Goal: Transaction & Acquisition: Register for event/course

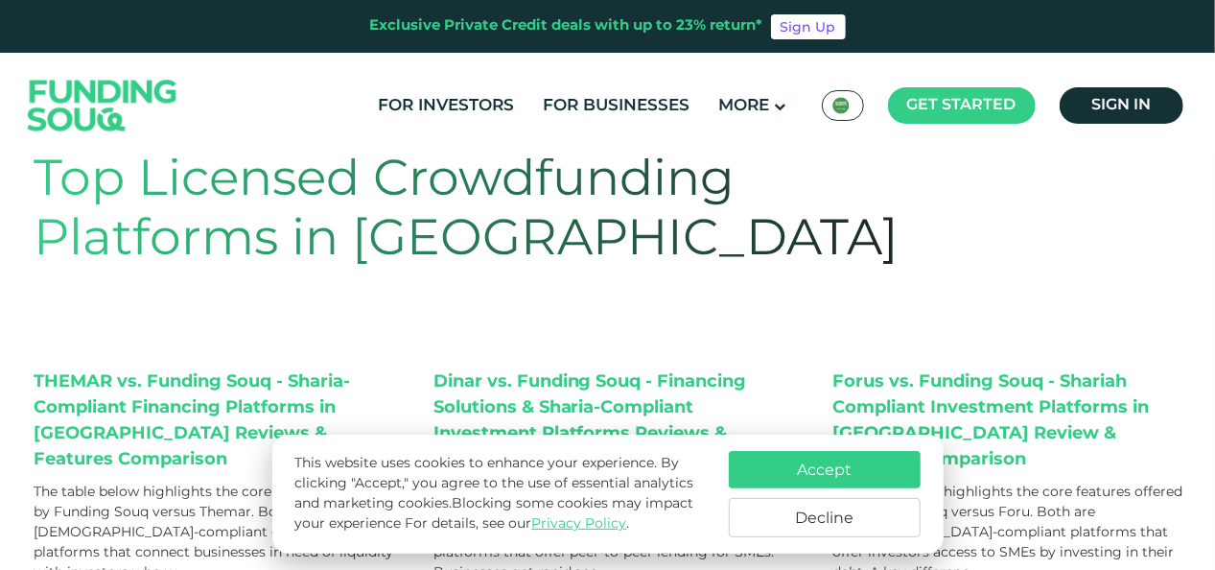
scroll to position [96, 0]
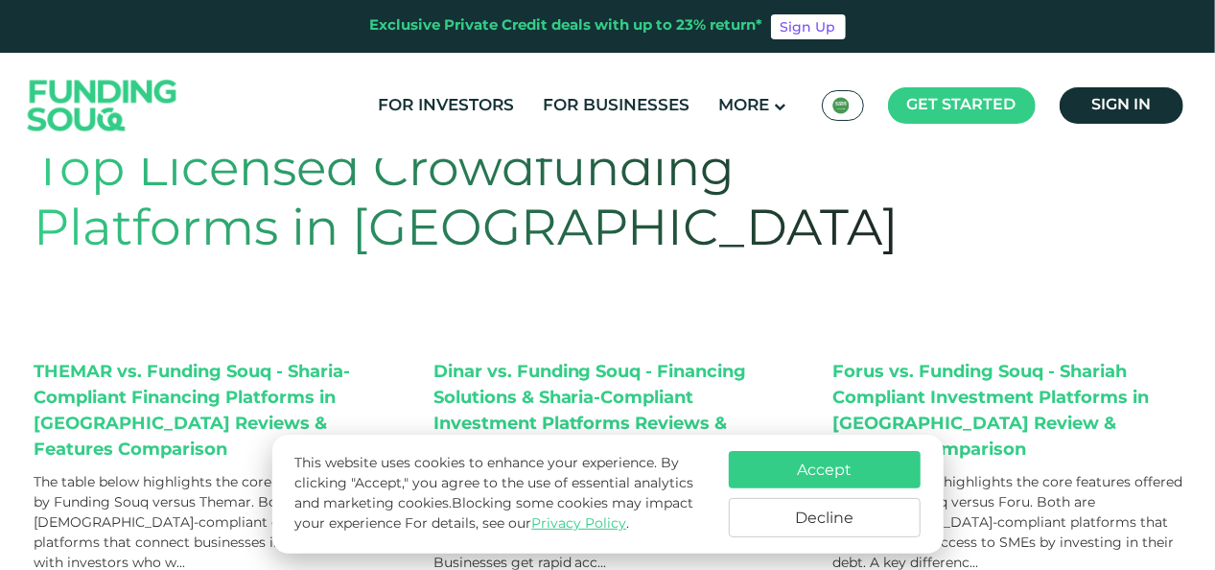
click at [826, 470] on button "Accept" at bounding box center [825, 469] width 192 height 37
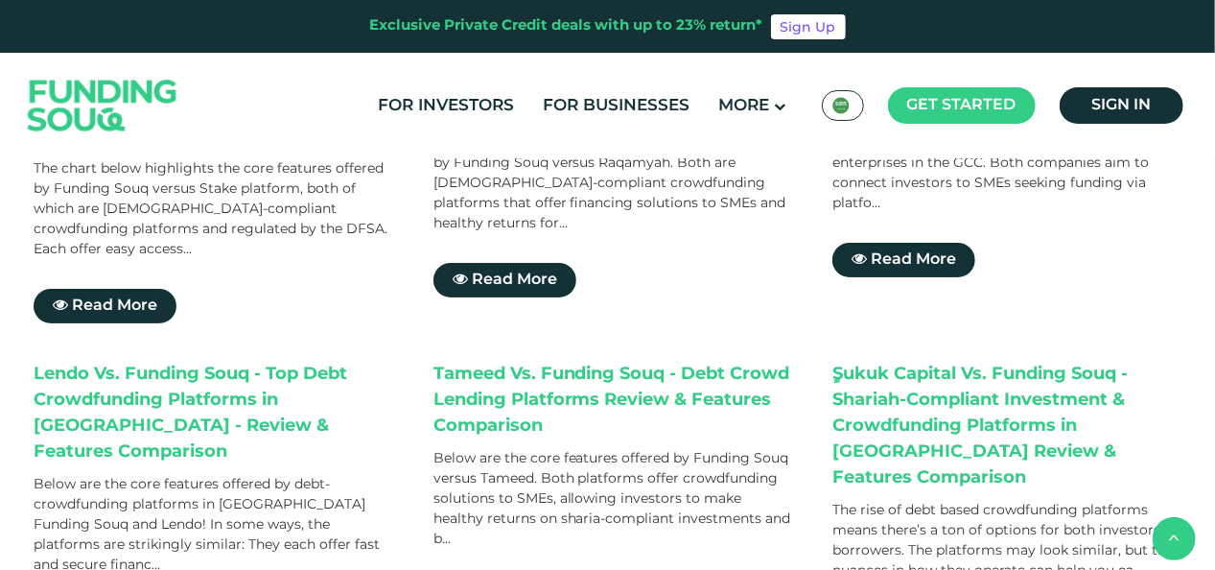
scroll to position [767, 0]
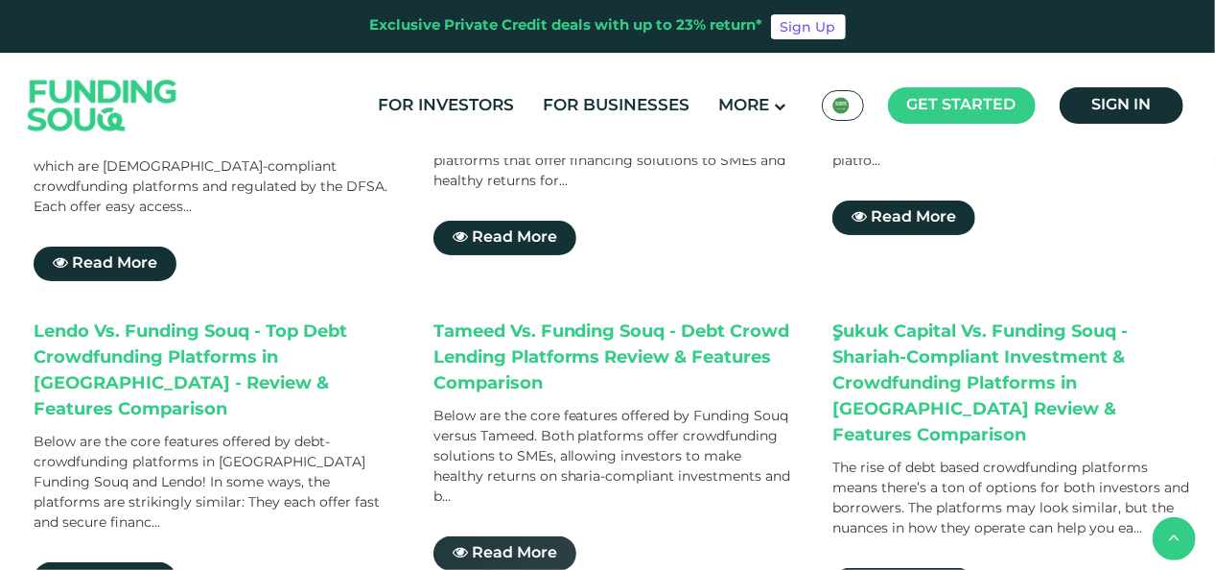
click at [501, 546] on span "Read More" at bounding box center [514, 553] width 85 height 14
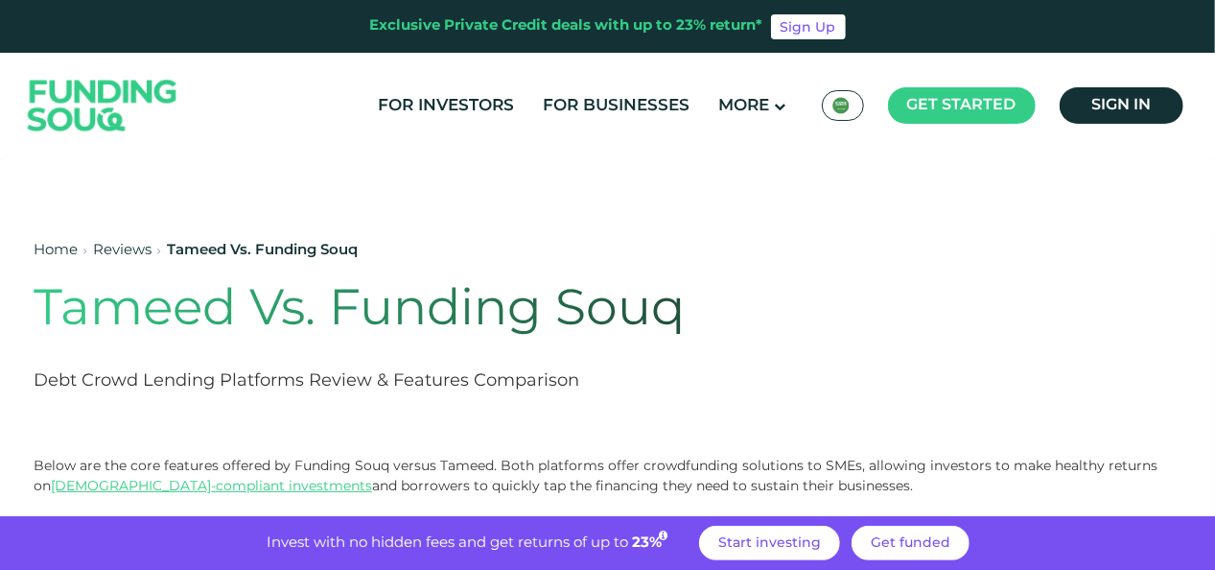
scroll to position [96, 0]
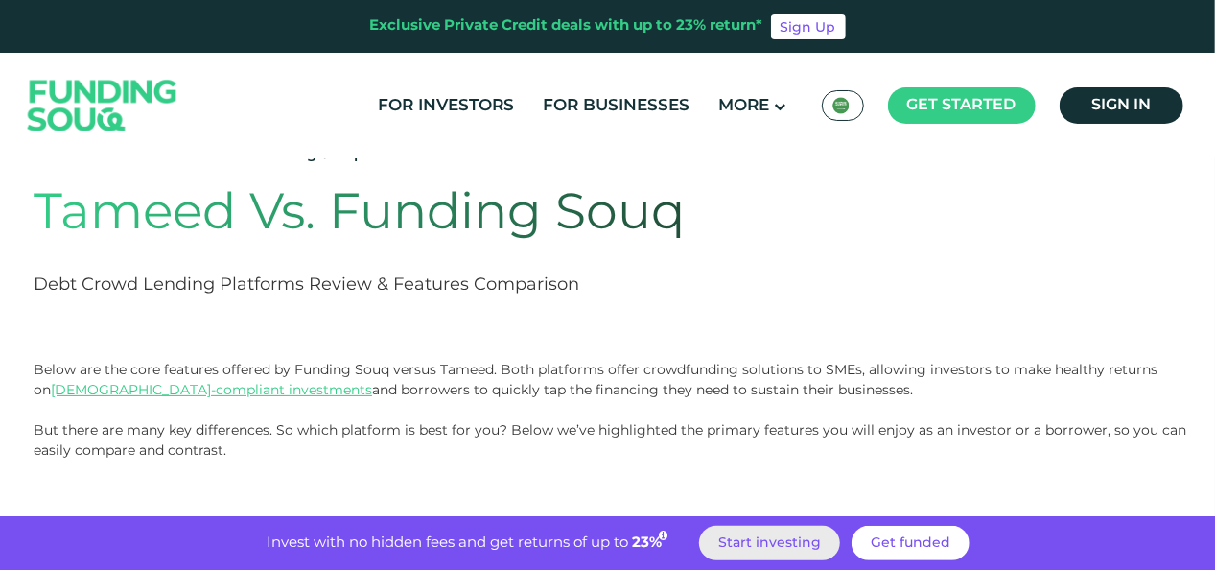
click at [791, 541] on span "Start investing" at bounding box center [769, 542] width 103 height 13
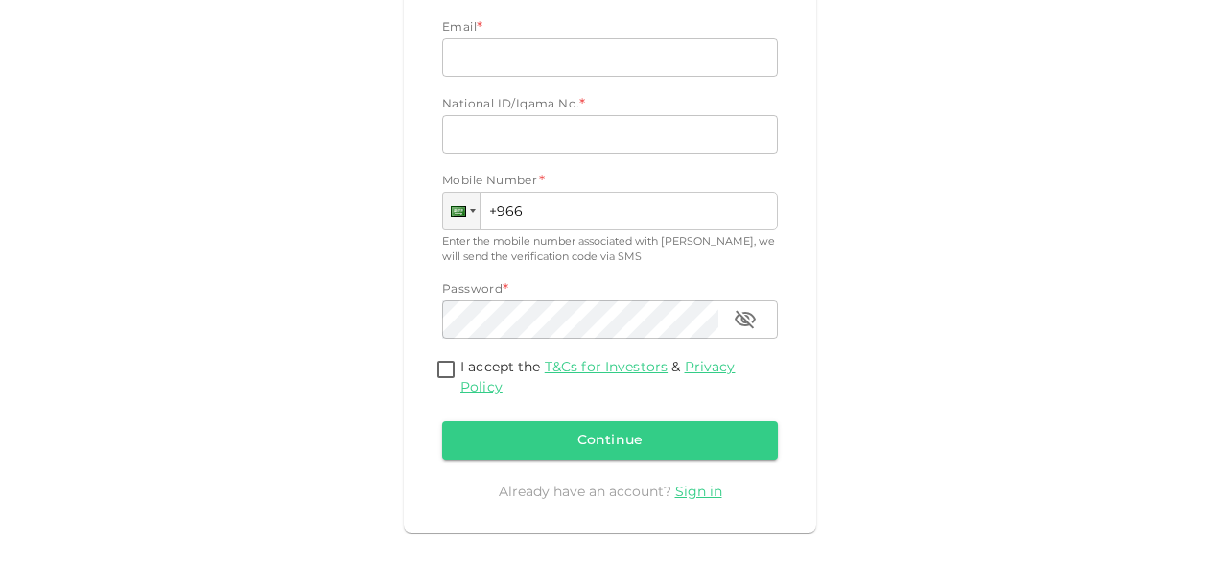
scroll to position [142, 0]
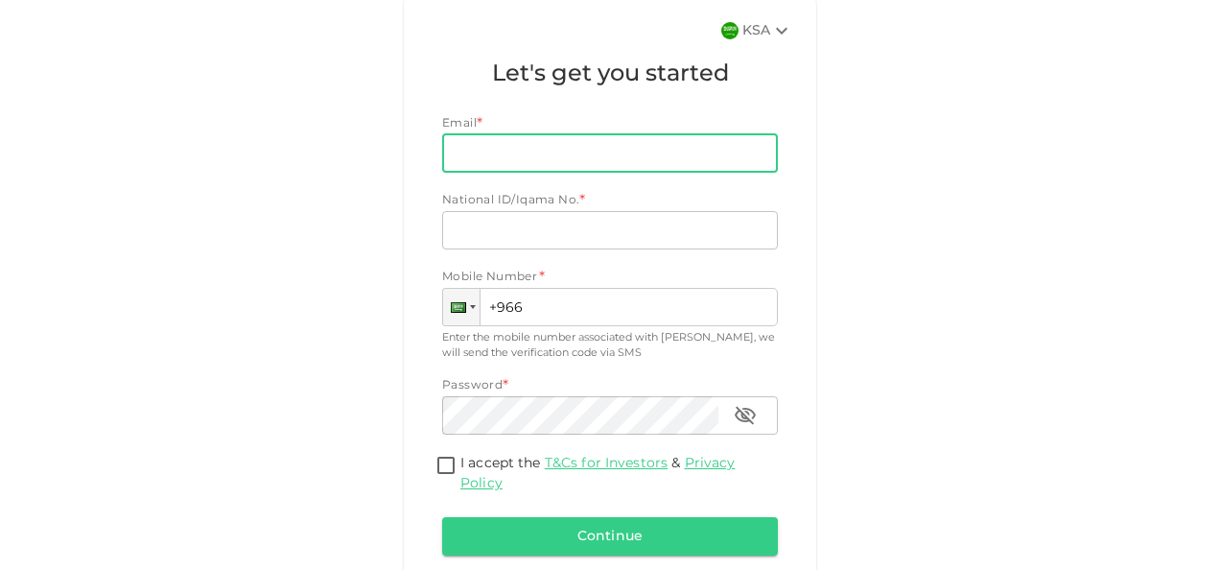
click at [457, 151] on input "Email" at bounding box center [599, 153] width 315 height 38
type input "[EMAIL_ADDRESS][DOMAIN_NAME]"
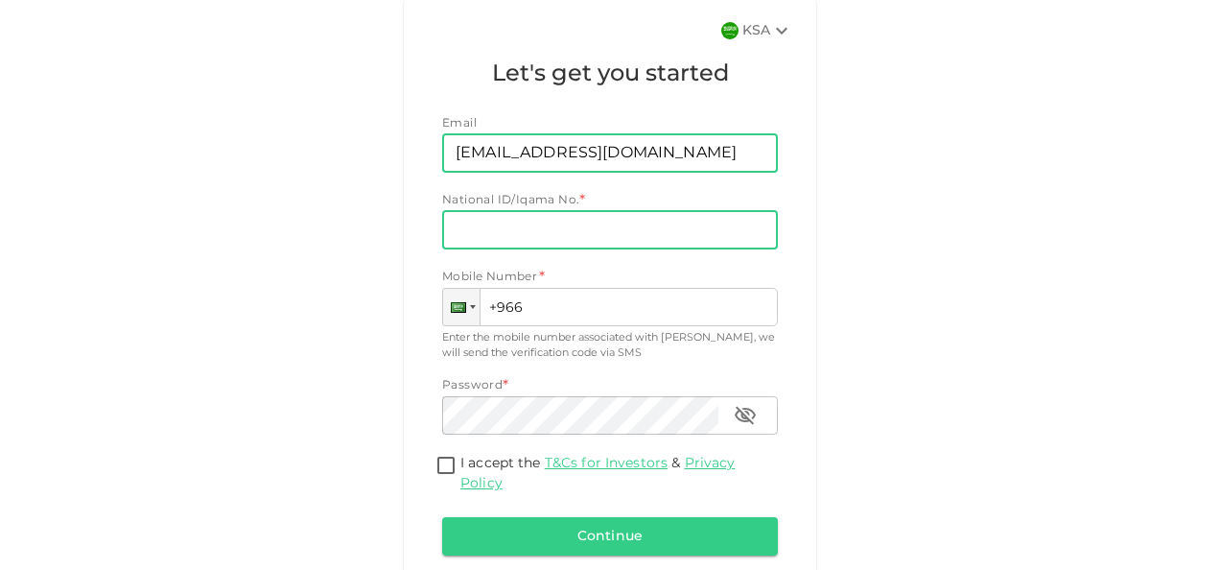
click at [483, 232] on input "National ID/Iqama No." at bounding box center [610, 230] width 336 height 38
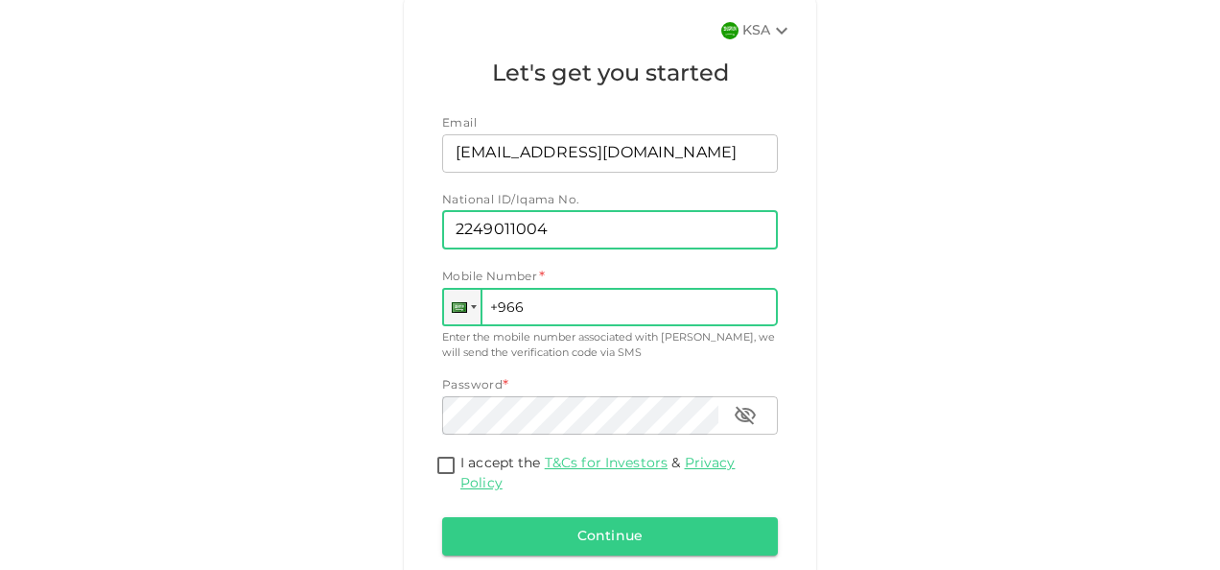
type input "2249011004"
click at [529, 308] on input "+966" at bounding box center [610, 307] width 336 height 38
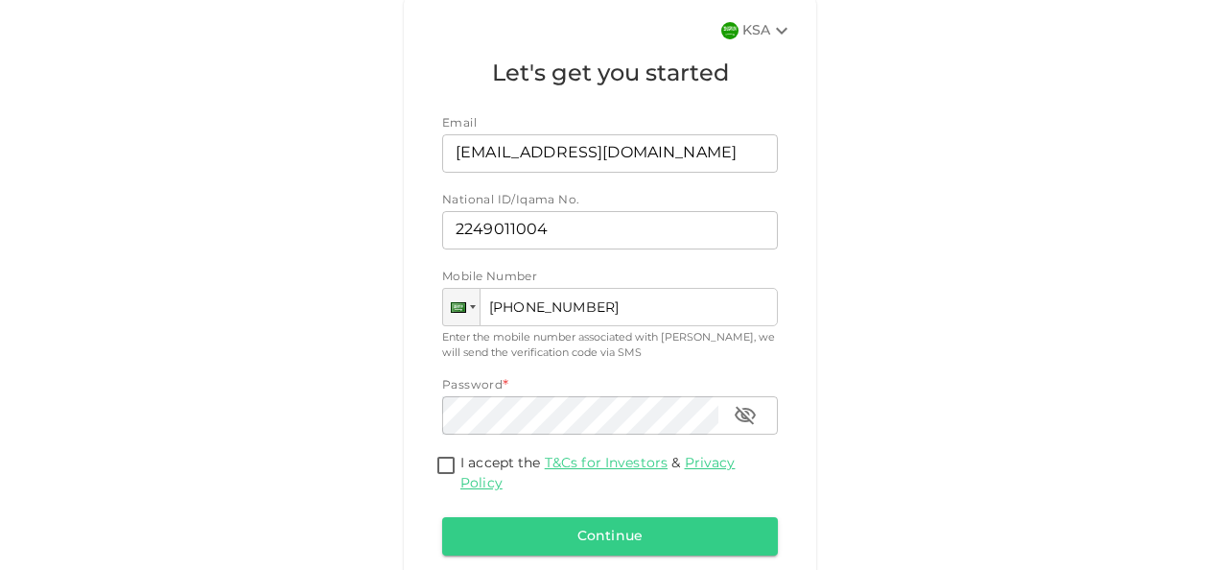
type input "+966 503 588 742"
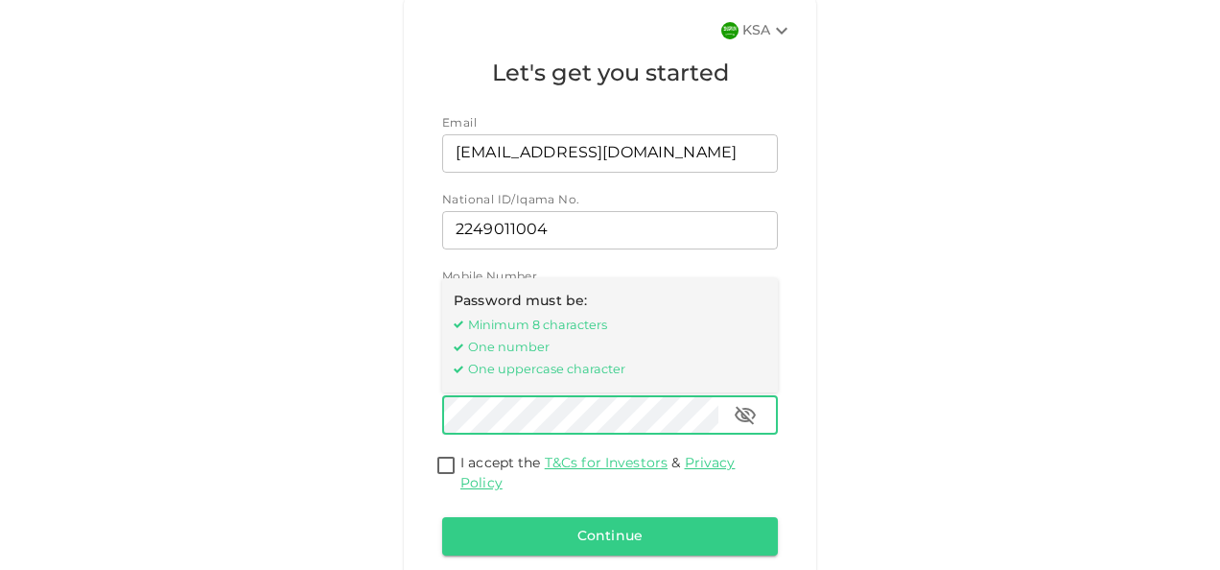
click at [441, 462] on input "I accept the T&Cs for Investors & Privacy Policy" at bounding box center [446, 467] width 29 height 26
checkbox input "true"
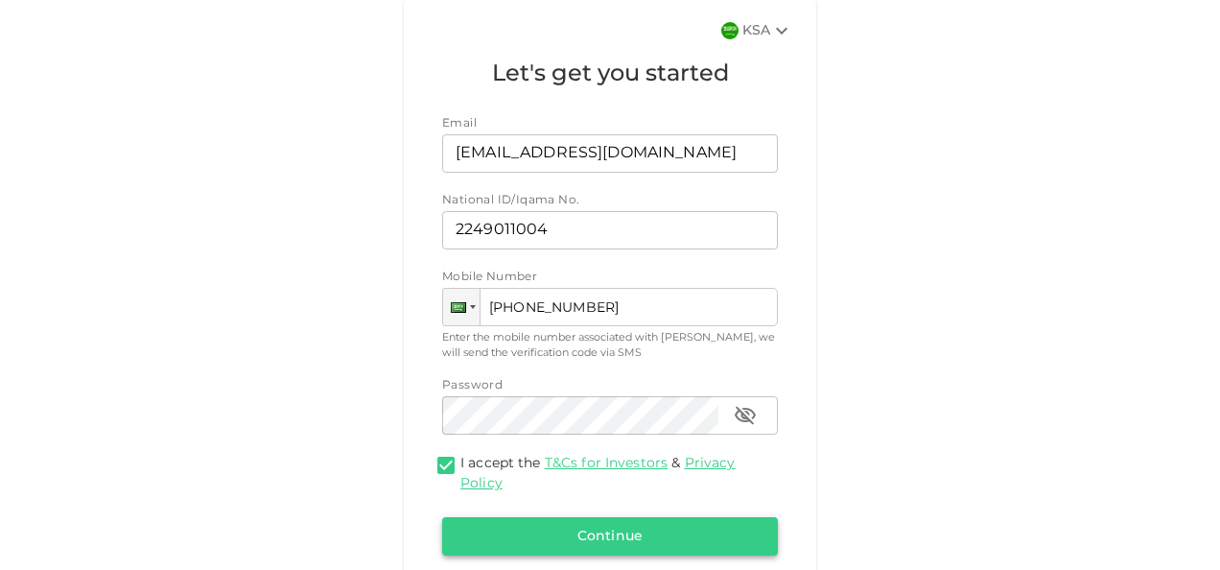
click at [602, 532] on button "Continue" at bounding box center [610, 536] width 336 height 38
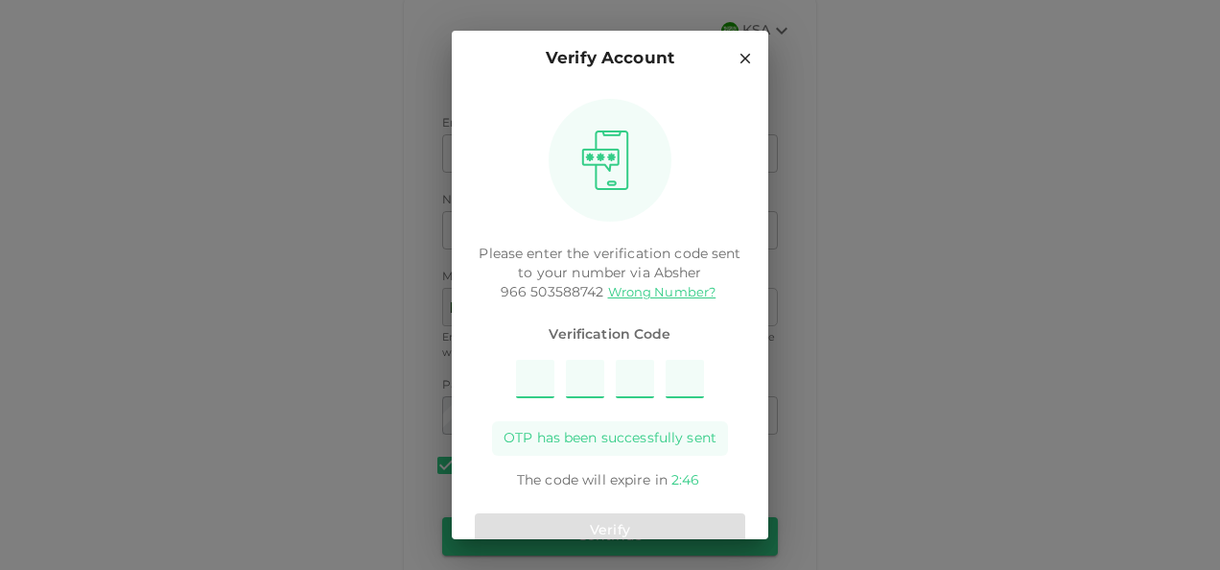
type input "1"
type input "7"
type input "6"
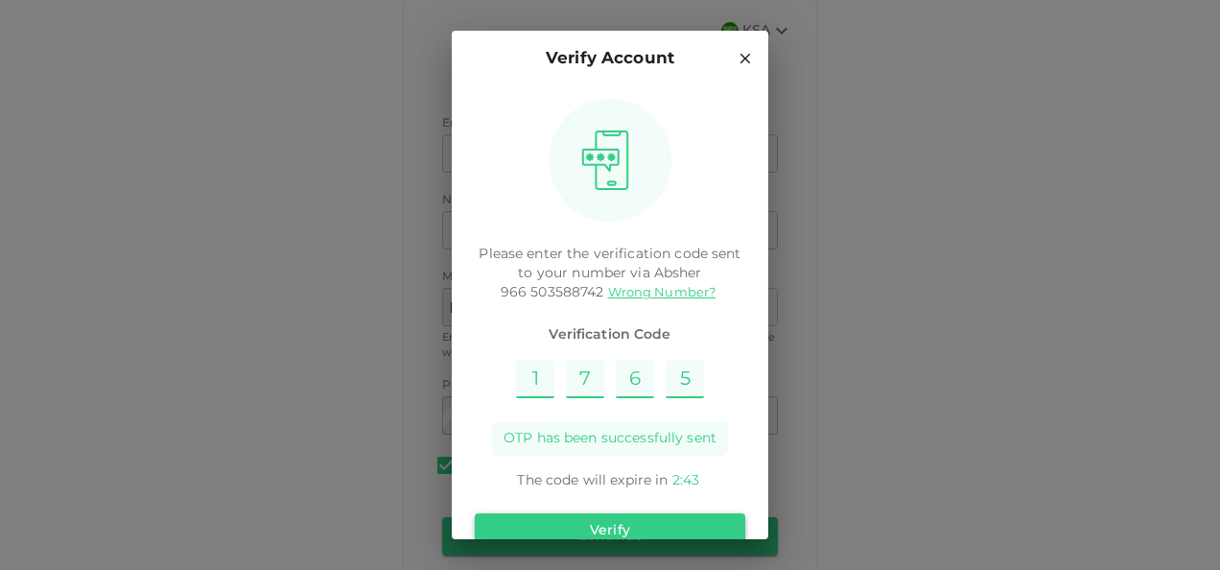
type input "5"
click at [617, 528] on button "Verify" at bounding box center [610, 530] width 270 height 35
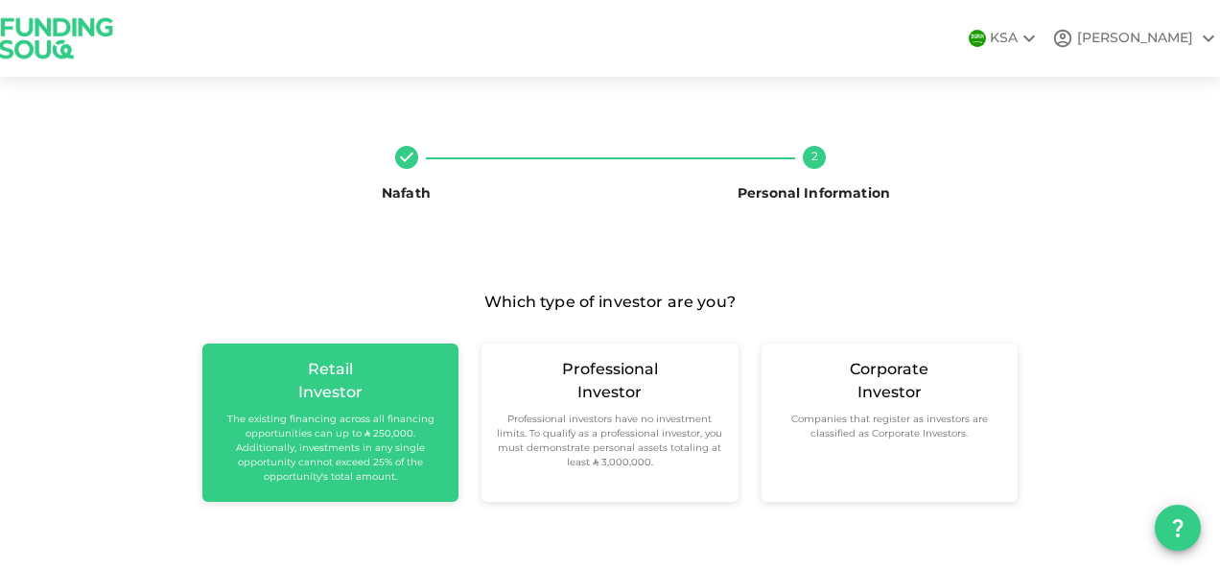
click at [335, 434] on small "The existing financing across all financing opportunities can up to ʢ 250,000. …" at bounding box center [330, 448] width 225 height 72
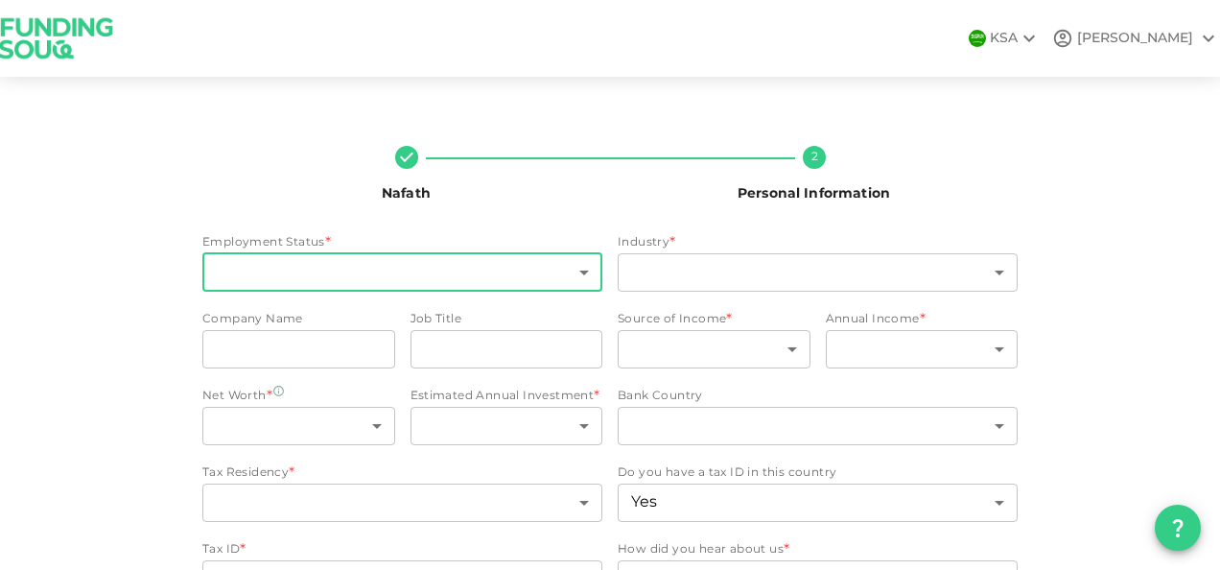
click at [576, 270] on body "KSA MOHAMMAD Nafath 2 Personal Information Employment Status * ​ ​ Industry * ​…" at bounding box center [610, 285] width 1220 height 570
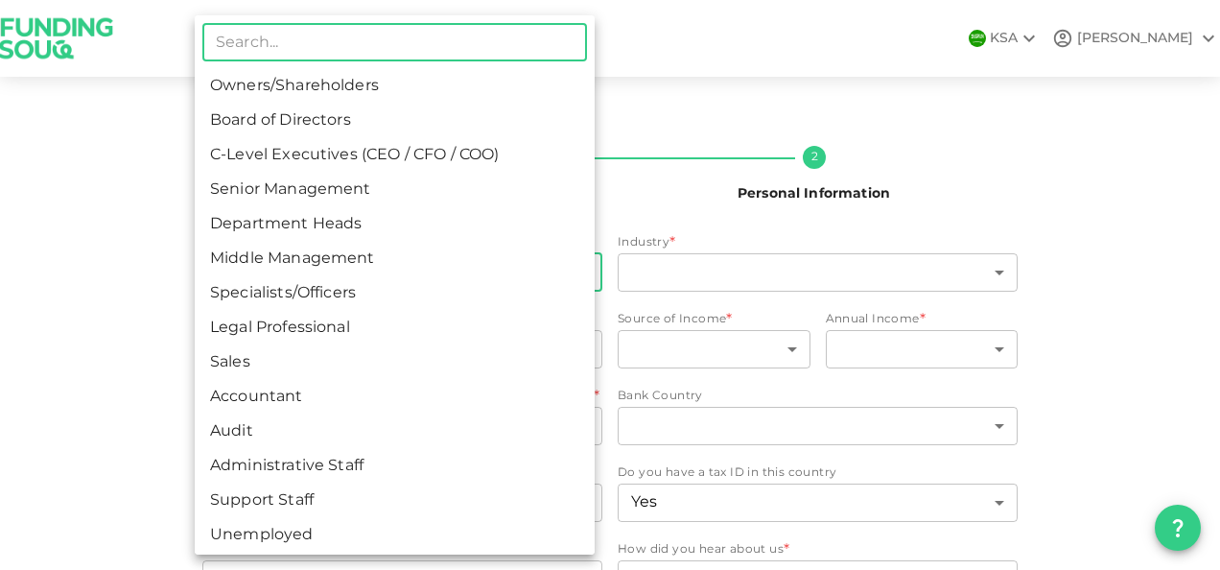
click at [339, 192] on li "Senior Management" at bounding box center [395, 190] width 400 height 35
type input "4"
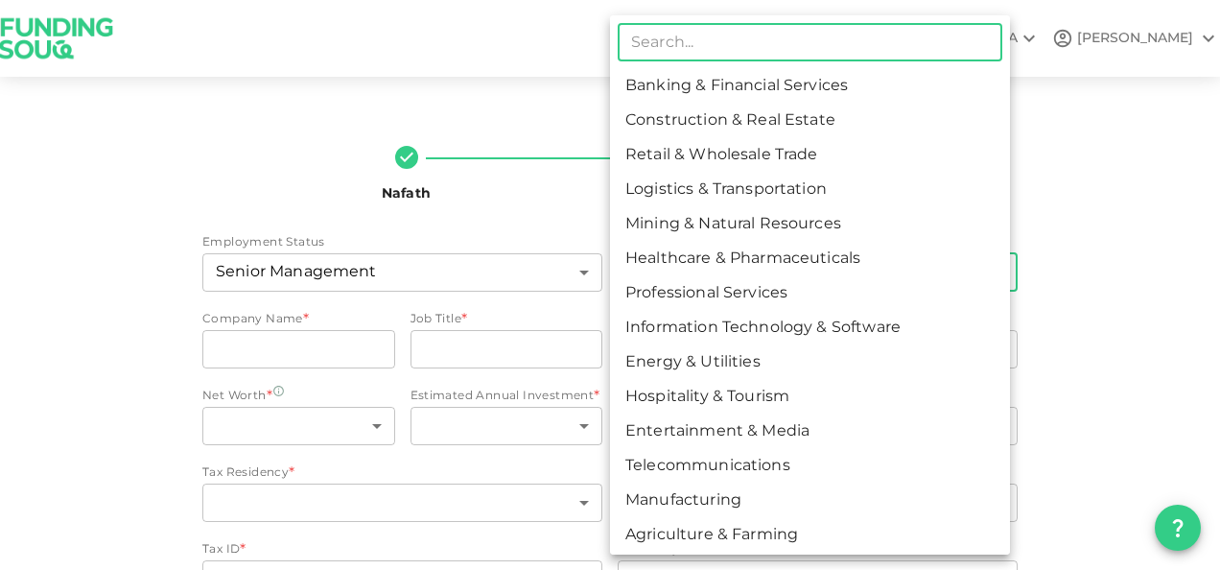
click at [944, 270] on body "KSA MOHAMMAD Nafath 2 Personal Information Employment Status Senior Management …" at bounding box center [610, 285] width 1220 height 570
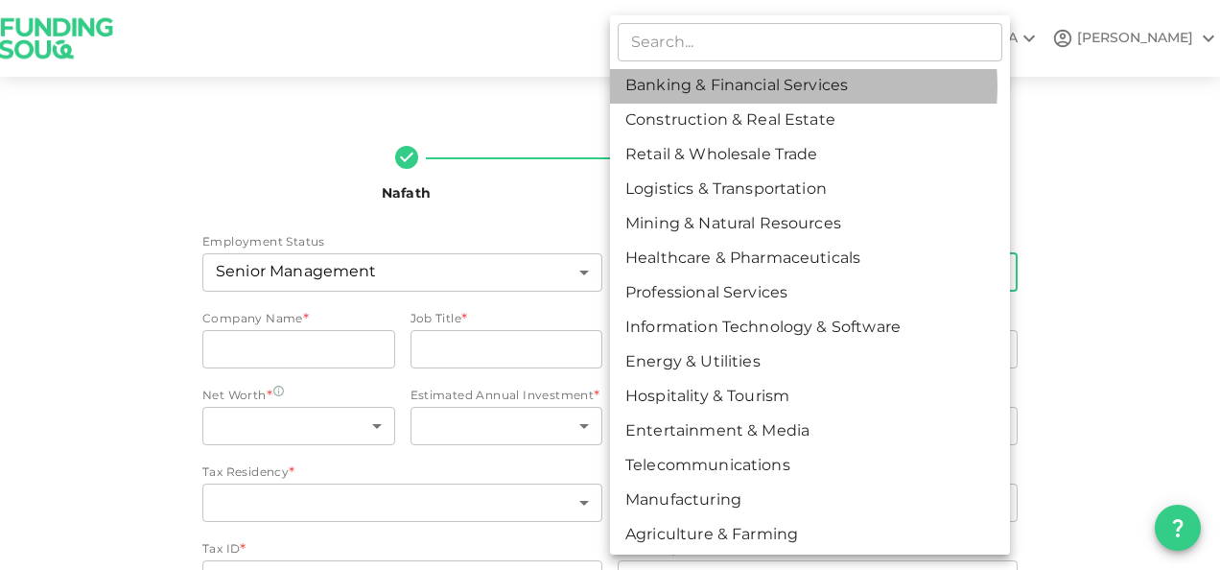
click at [781, 86] on li "Banking & Financial Services" at bounding box center [810, 86] width 400 height 35
type input "1"
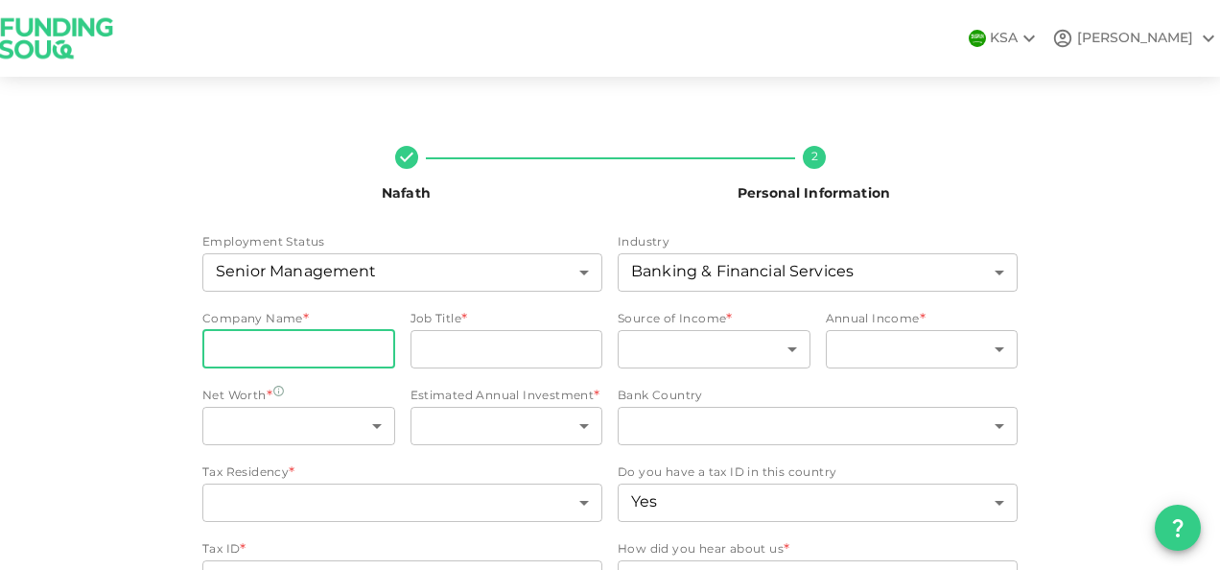
click at [308, 349] on input "companyName" at bounding box center [298, 349] width 193 height 38
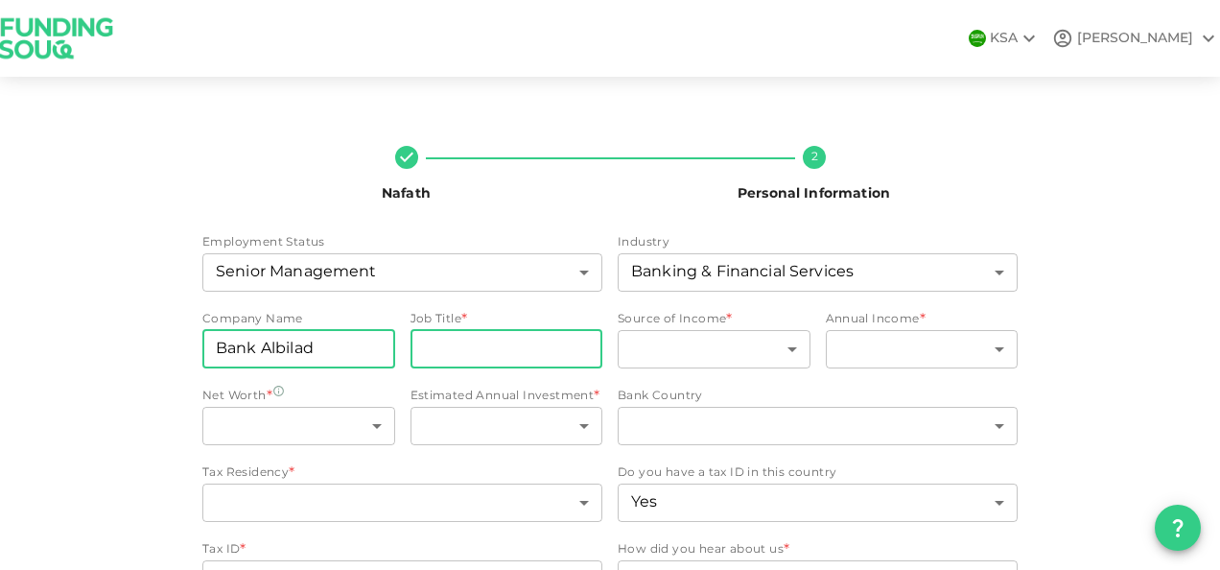
type input "Bank Albilad"
click at [459, 353] on input "jobTitle" at bounding box center [507, 349] width 193 height 38
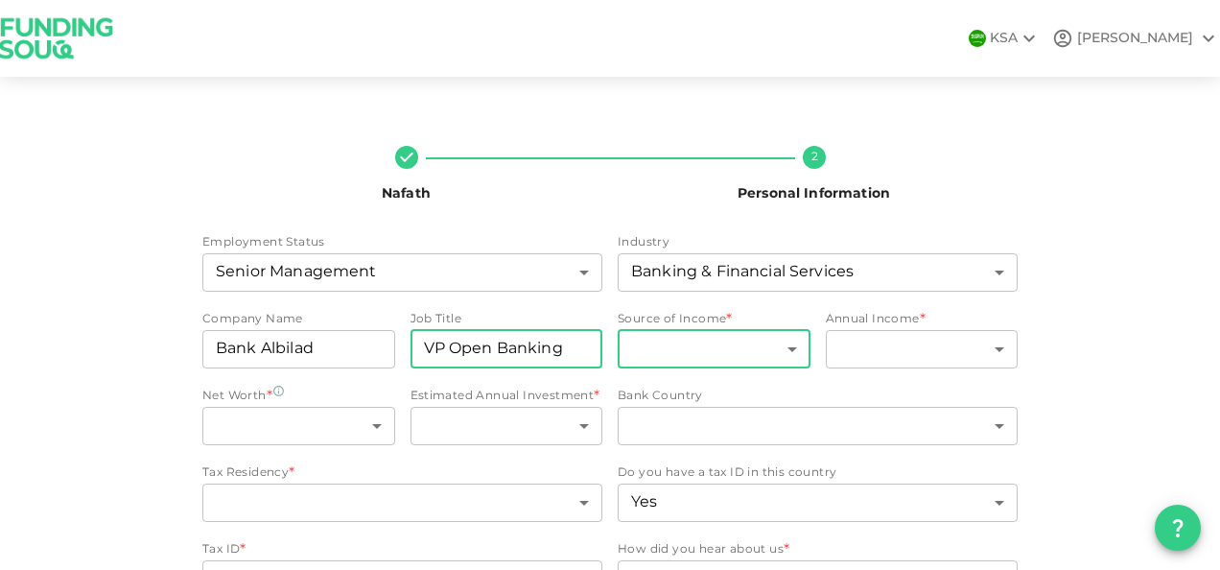
type input "VP Open Banking"
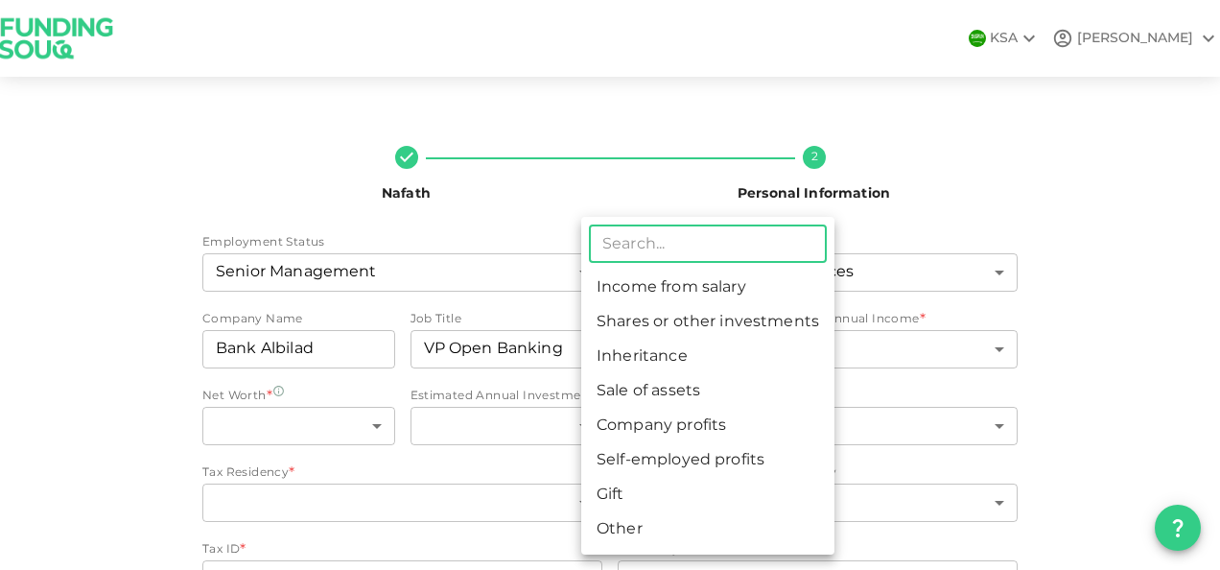
click at [788, 350] on body "KSA MOHAMMAD Nafath 2 Personal Information Employment Status Senior Management …" at bounding box center [610, 285] width 1220 height 570
click at [730, 288] on li "Income from salary" at bounding box center [707, 287] width 253 height 35
type input "1"
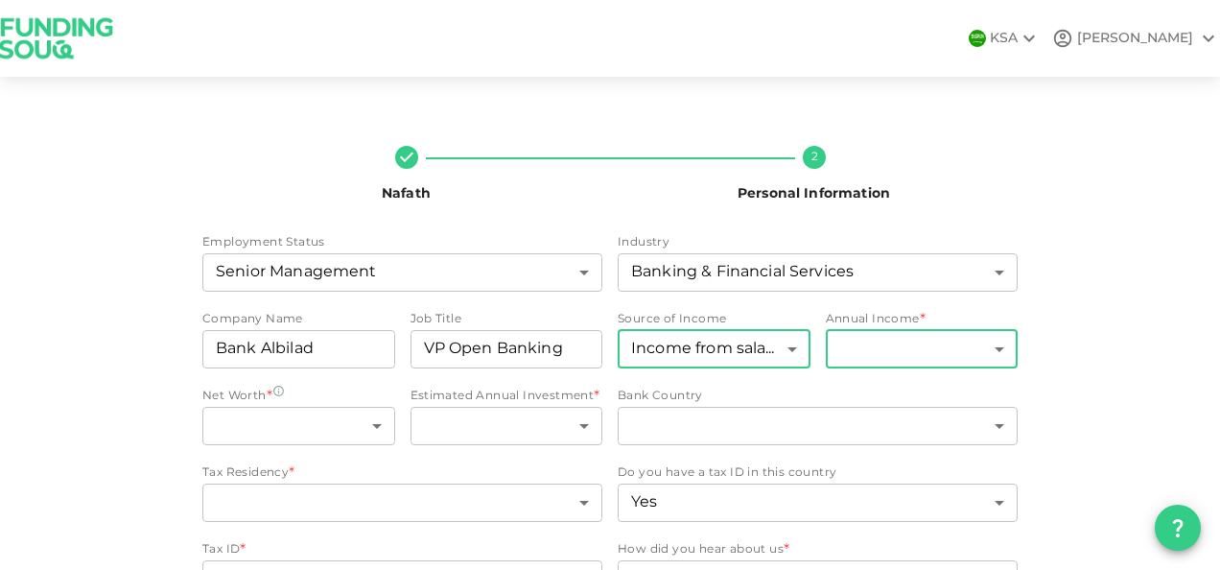
click at [995, 348] on body "KSA MOHAMMAD Nafath 2 Personal Information Employment Status Senior Management …" at bounding box center [610, 285] width 1220 height 570
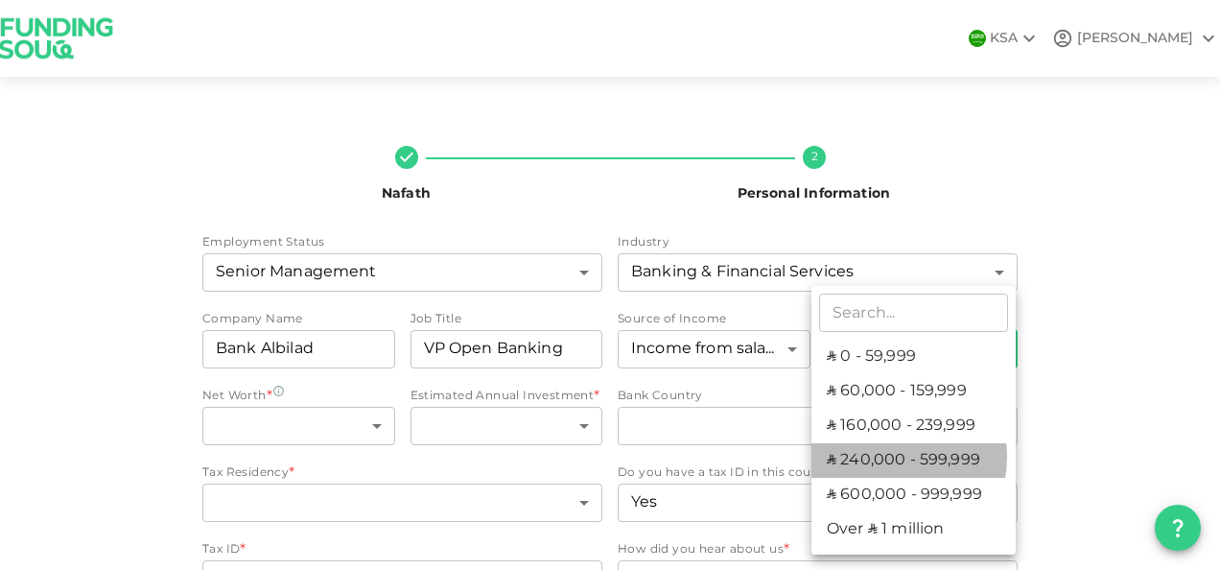
click at [883, 457] on li "ʢ 240,000 - 599,999" at bounding box center [913, 460] width 204 height 35
type input "4"
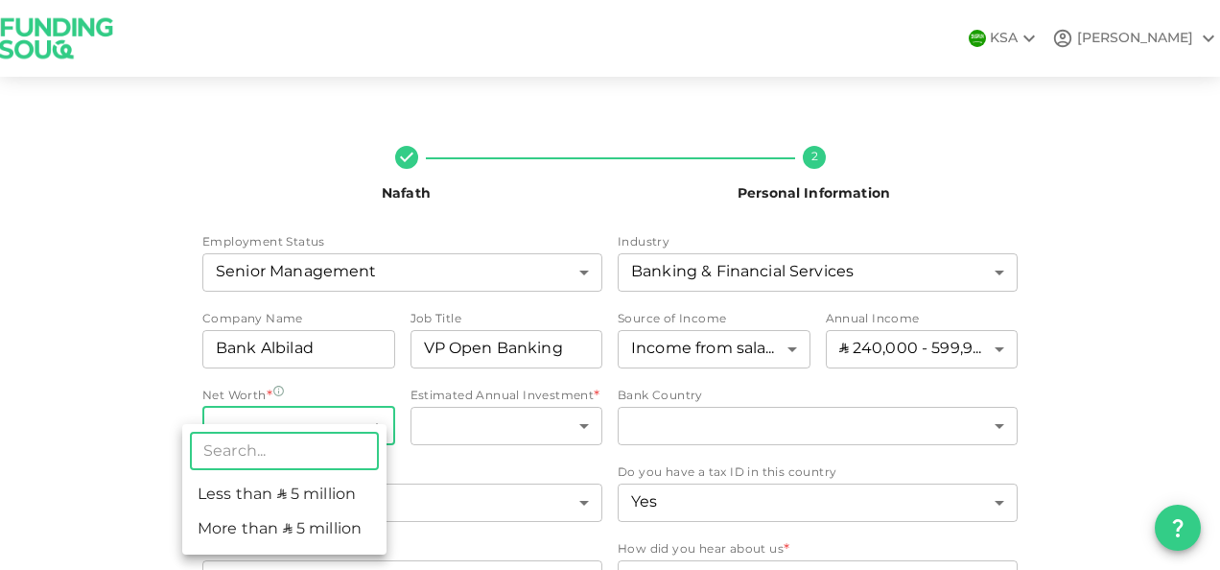
click at [371, 426] on body "KSA MOHAMMAD Nafath 2 Personal Information Employment Status Senior Management …" at bounding box center [610, 285] width 1220 height 570
click at [317, 493] on li "Less than ʢ 5 million" at bounding box center [284, 495] width 204 height 35
click at [372, 425] on body "KSA MOHAMMAD Nafath 2 Personal Information Employment Status Senior Management …" at bounding box center [610, 285] width 1220 height 570
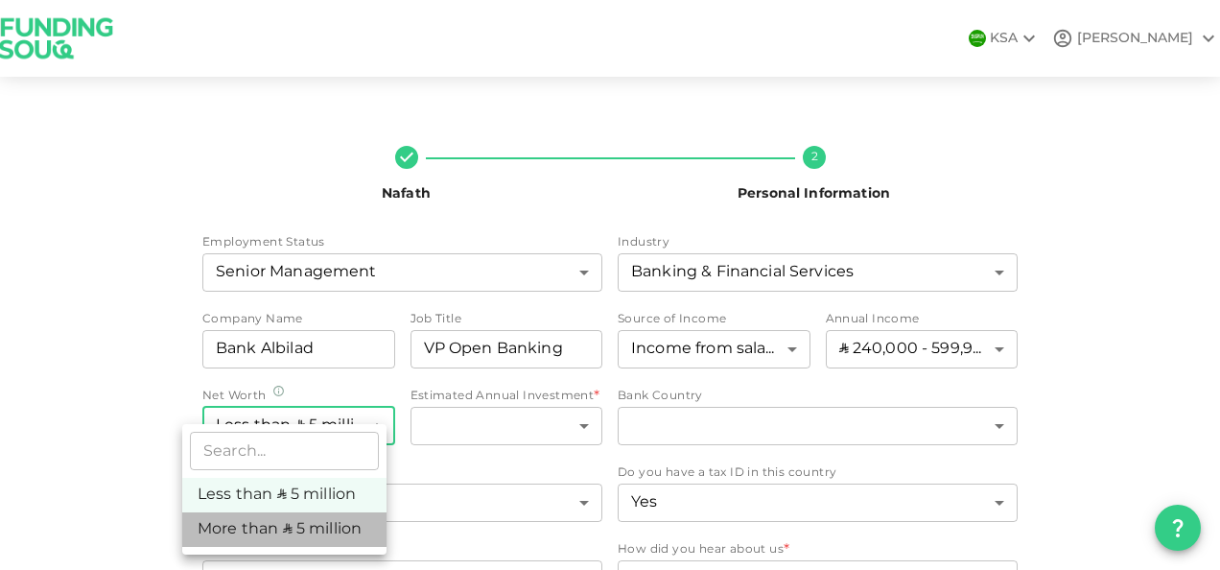
click at [305, 528] on li "More than ʢ 5 million" at bounding box center [284, 529] width 204 height 35
type input "2"
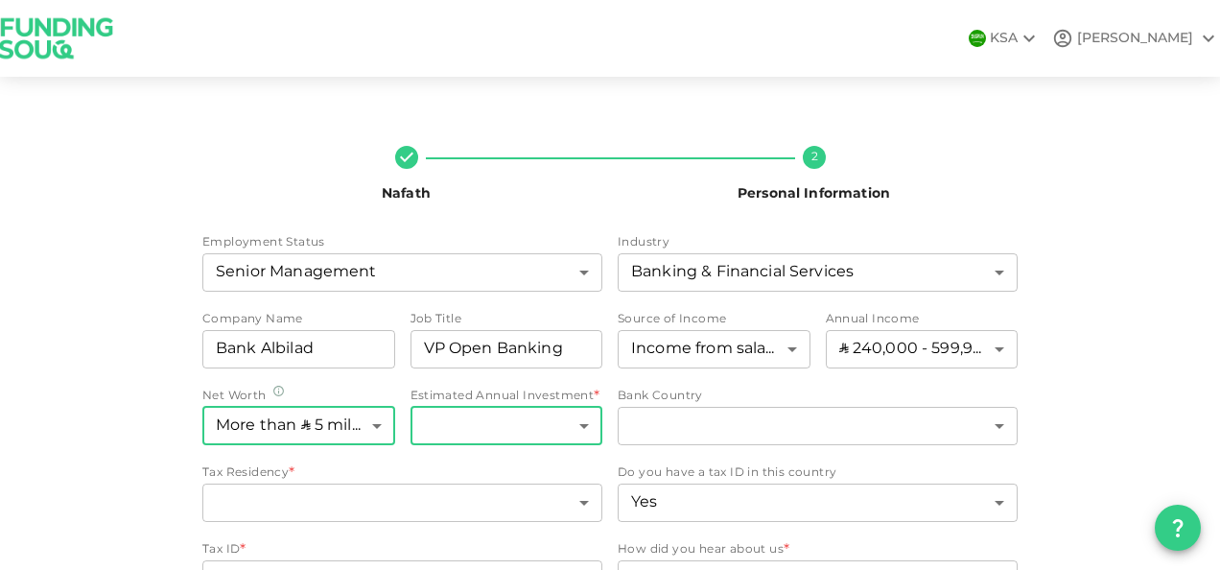
click at [579, 428] on body "KSA MOHAMMAD Nafath 2 Personal Information Employment Status Senior Management …" at bounding box center [610, 285] width 1220 height 570
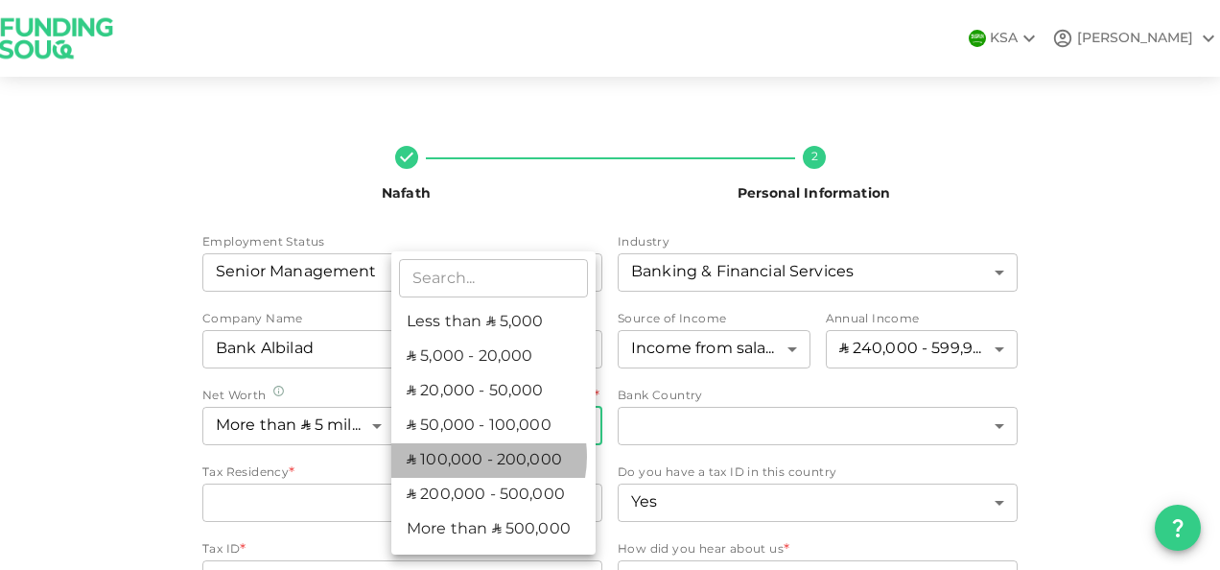
click at [468, 457] on li "ʢ 100,000 - 200,000" at bounding box center [493, 460] width 204 height 35
type input "5"
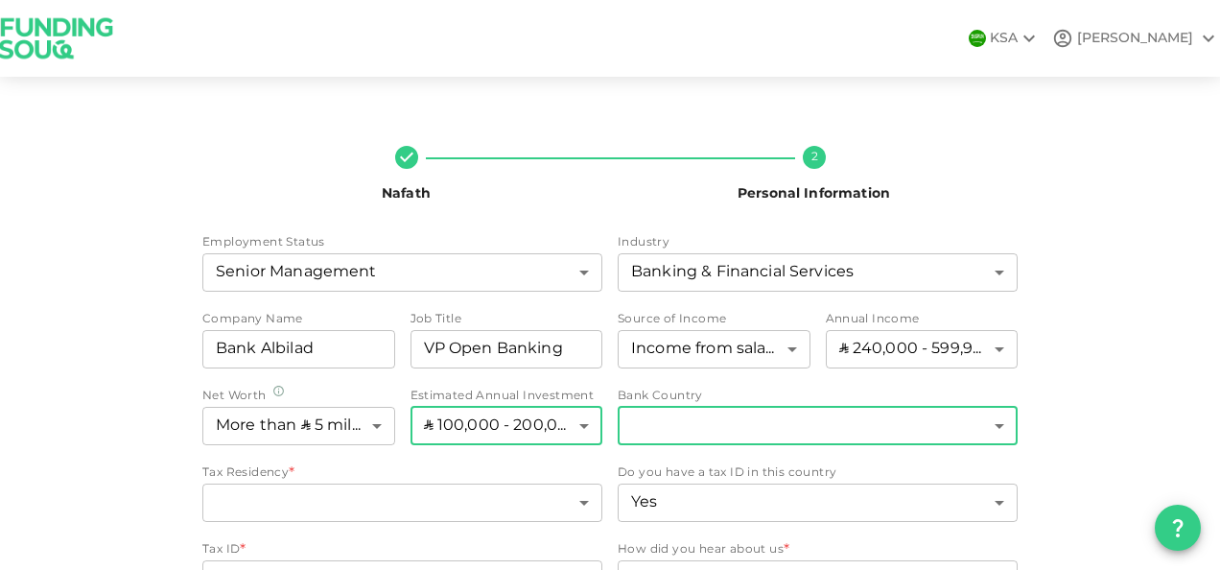
click at [994, 428] on body "KSA MOHAMMAD Nafath 2 Personal Information Employment Status Senior Management …" at bounding box center [610, 285] width 1220 height 570
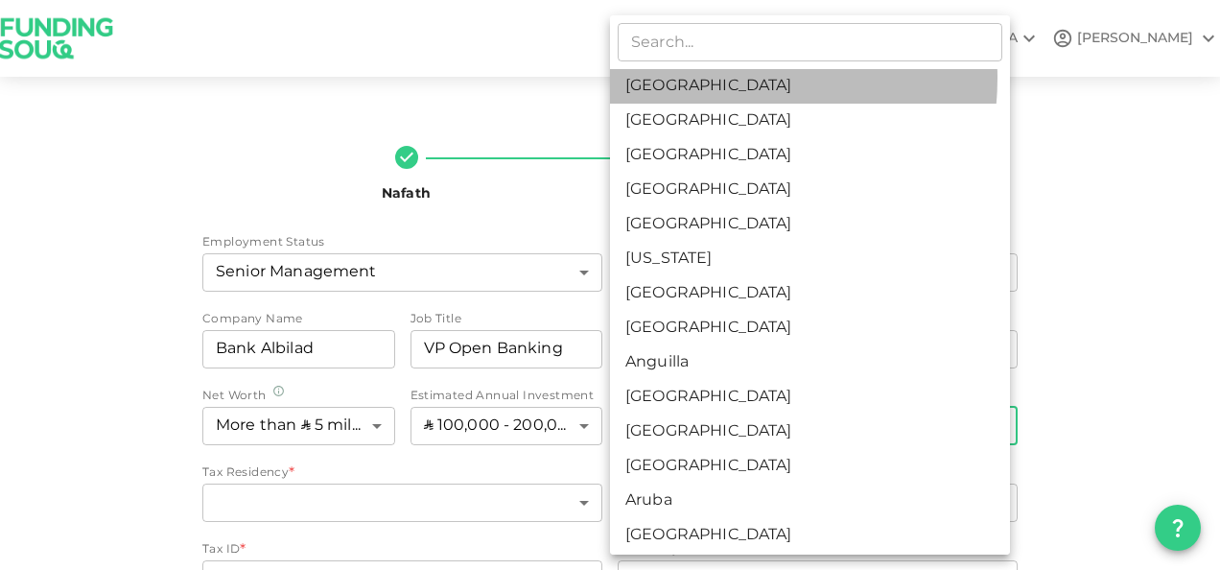
click at [696, 78] on li "Saudi Arabia" at bounding box center [810, 86] width 400 height 35
type input "1"
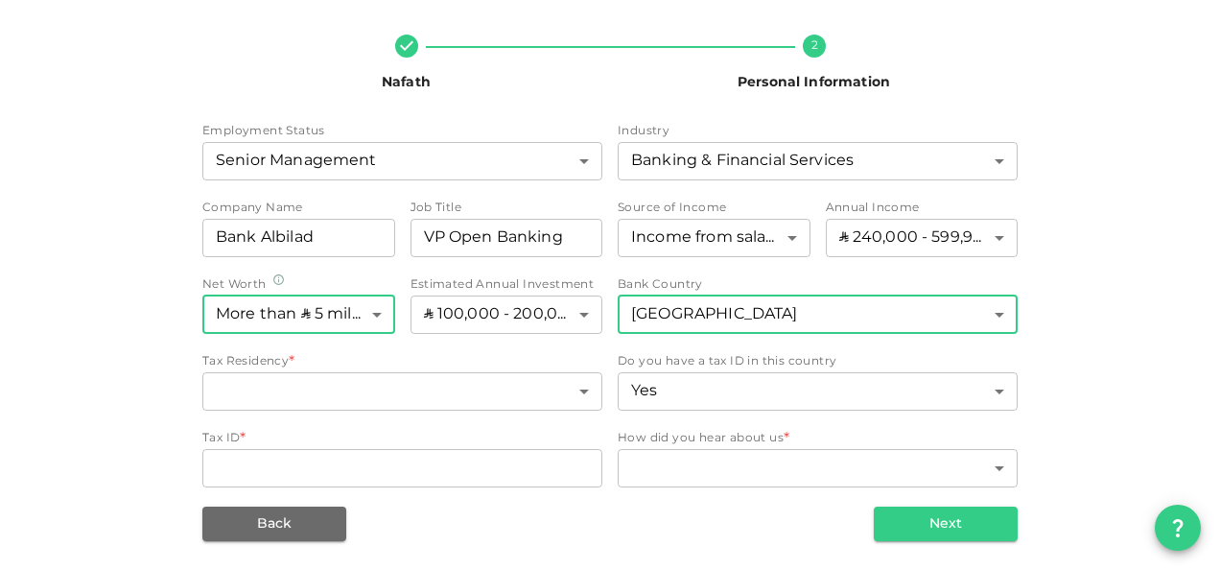
scroll to position [112, 0]
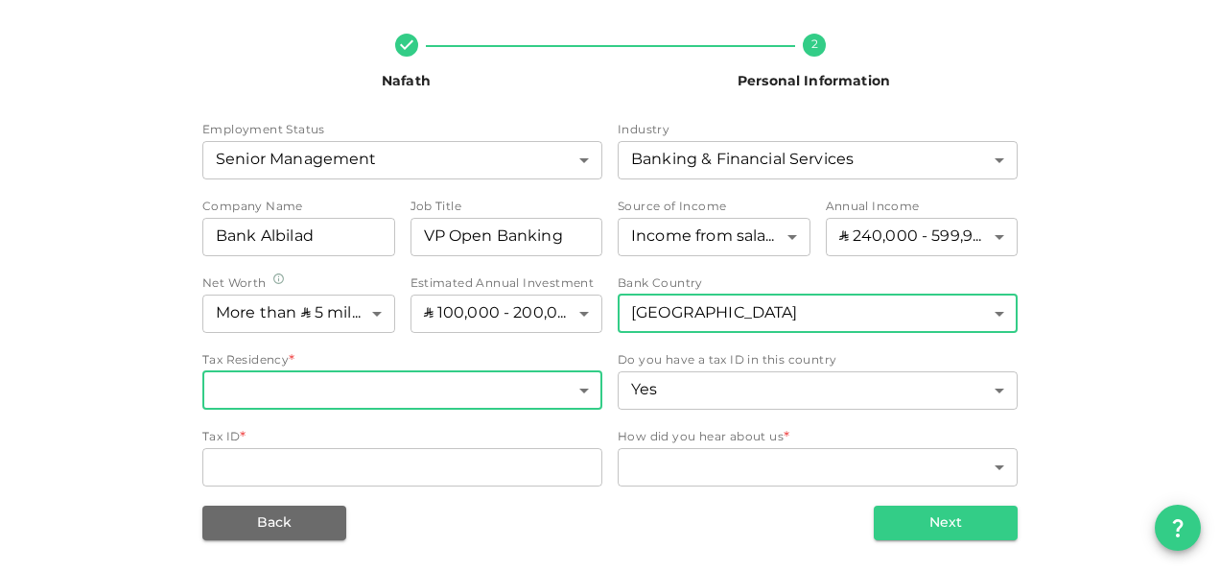
click at [580, 386] on body "KSA MOHAMMAD Nafath 2 Personal Information Employment Status Senior Management …" at bounding box center [610, 285] width 1220 height 570
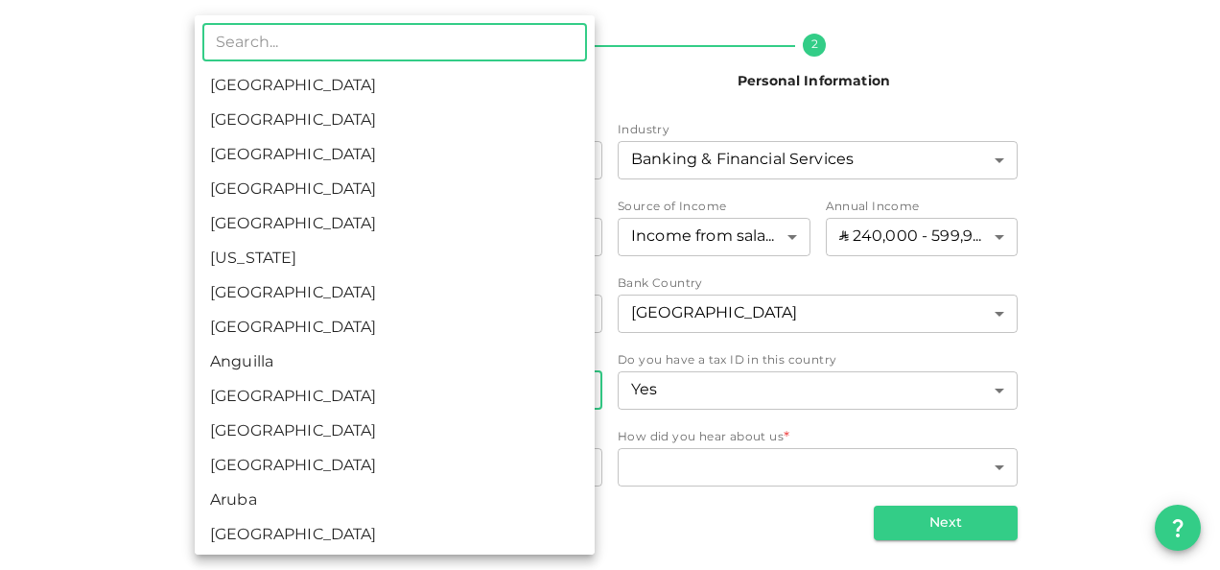
click at [301, 84] on li "Saudi Arabia" at bounding box center [395, 86] width 400 height 35
type input "1"
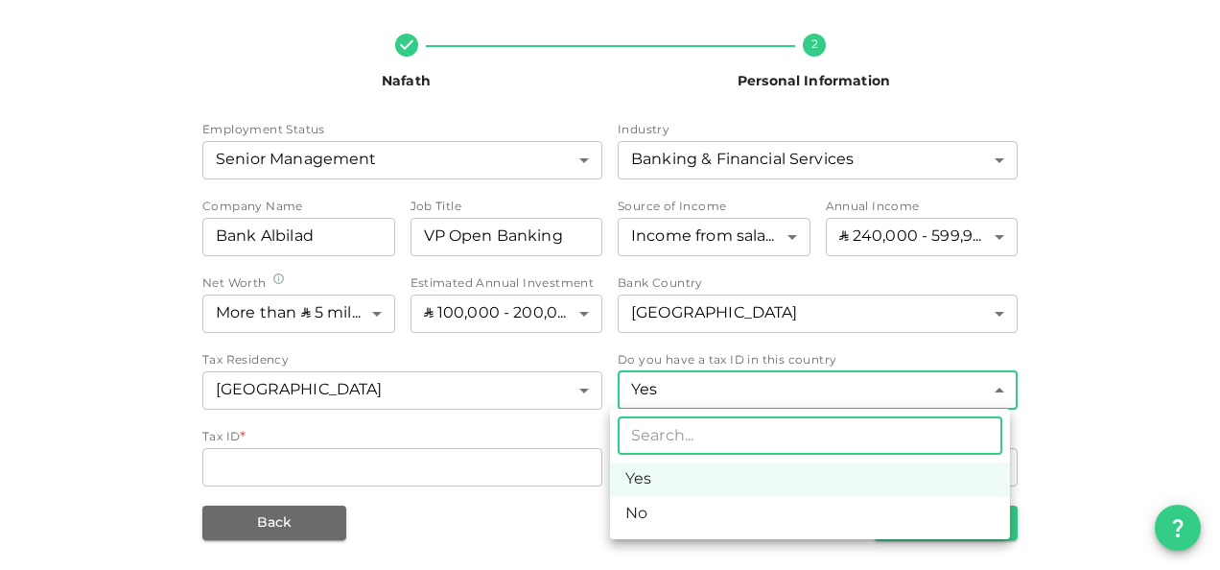
click at [997, 391] on body "KSA MOHAMMAD Nafath 2 Personal Information Employment Status Senior Management …" at bounding box center [610, 285] width 1220 height 570
click at [643, 510] on li "No" at bounding box center [810, 514] width 400 height 35
type input "false"
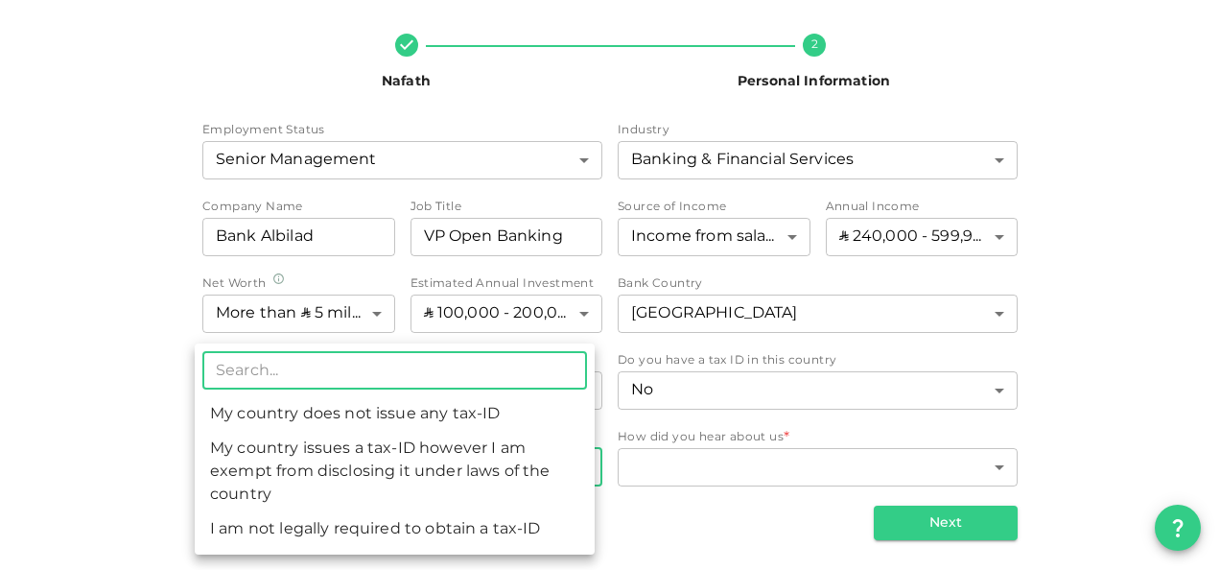
click at [578, 466] on body "KSA MOHAMMAD Nafath 2 Personal Information Employment Status Senior Management …" at bounding box center [610, 285] width 1220 height 570
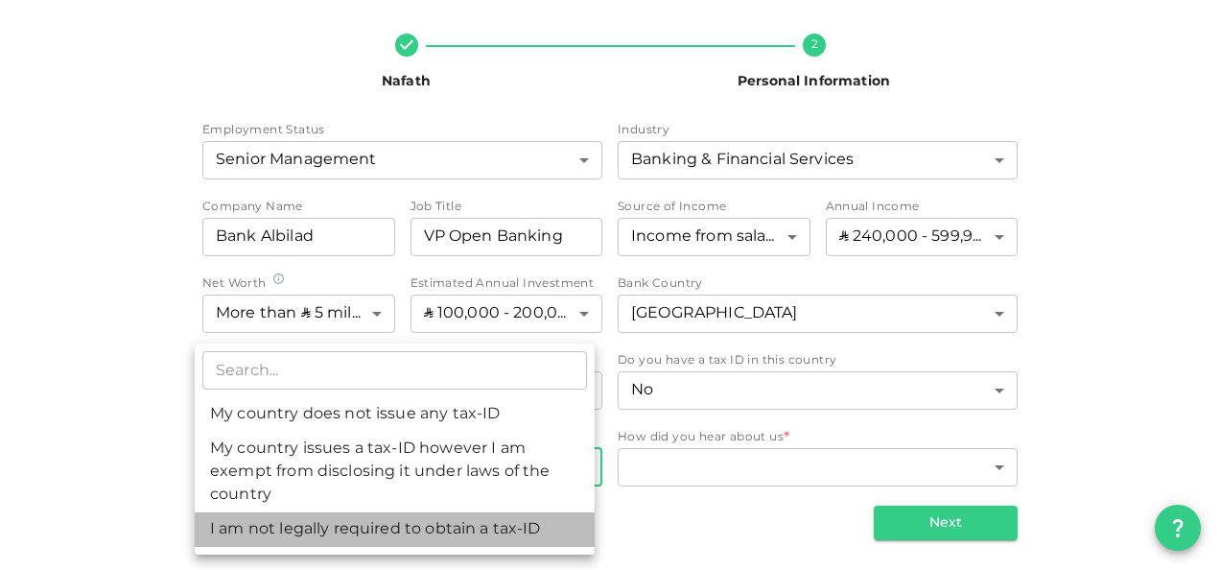
click at [508, 533] on li "I am not legally required to obtain a tax-ID" at bounding box center [395, 529] width 400 height 35
type input "3"
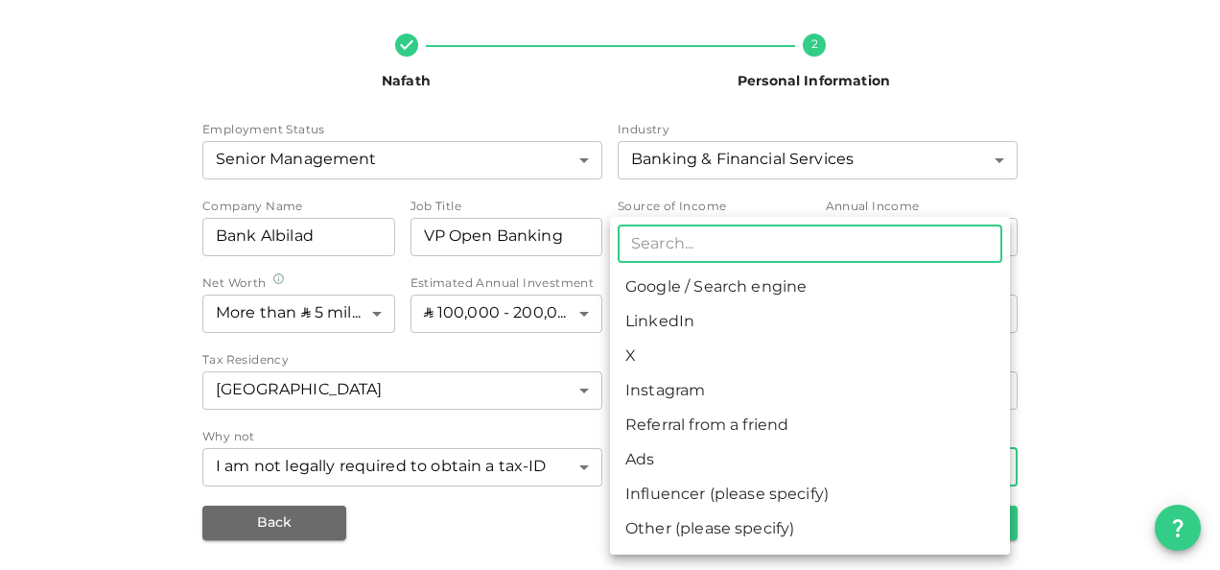
click at [714, 470] on body "KSA MOHAMMAD Nafath 2 Personal Information Employment Status Senior Management …" at bounding box center [610, 285] width 1220 height 570
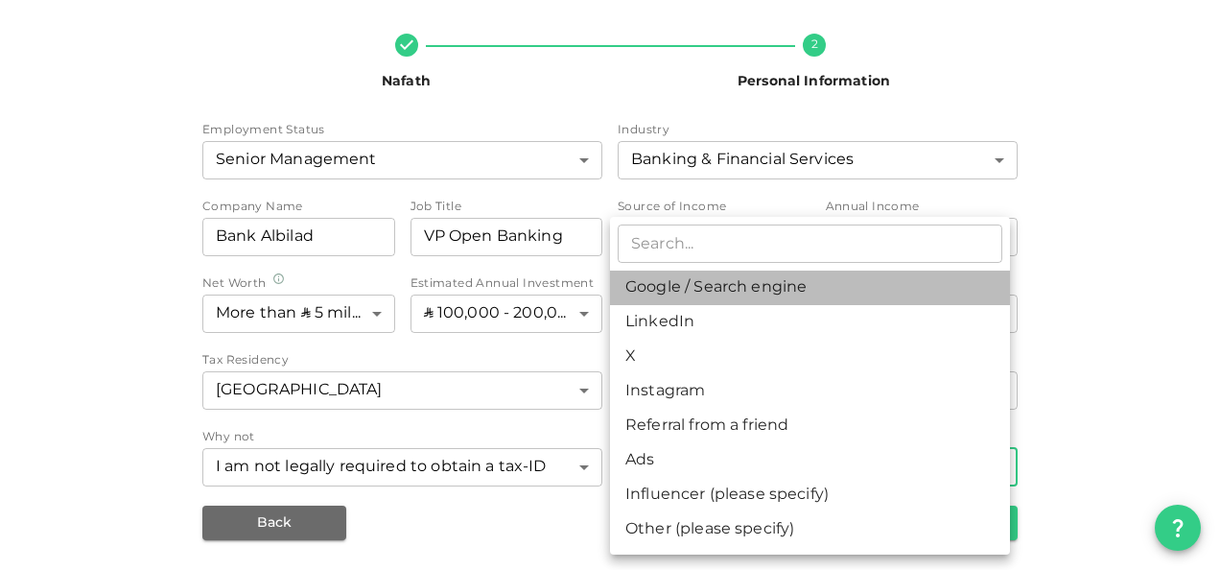
click at [695, 282] on li "Google / Search engine" at bounding box center [810, 287] width 400 height 35
type input "1"
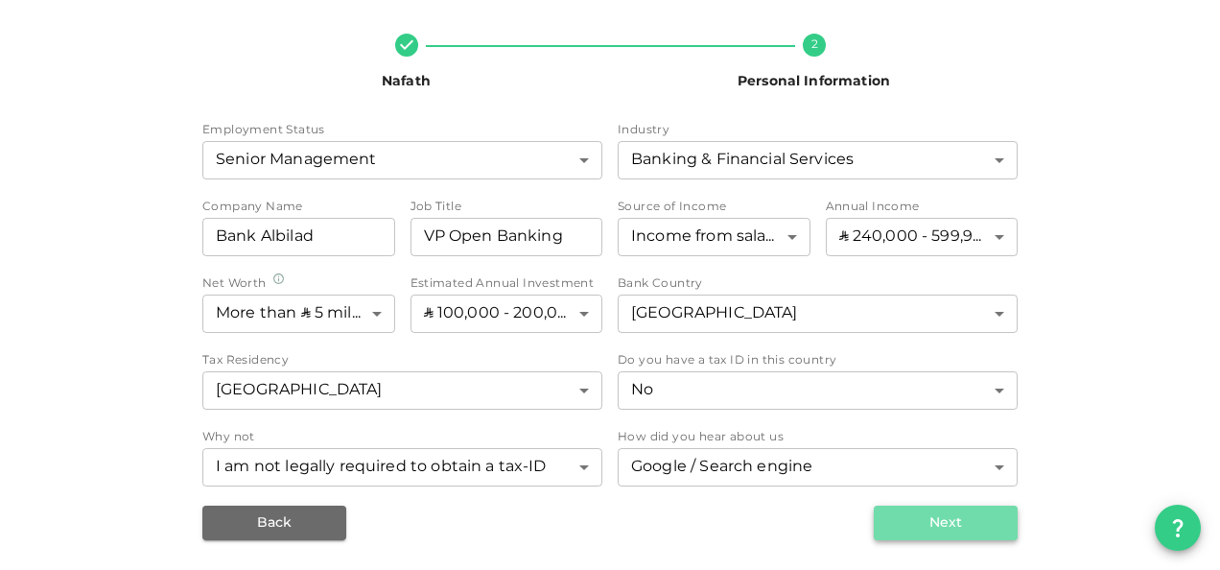
click at [948, 523] on button "Next" at bounding box center [946, 522] width 144 height 35
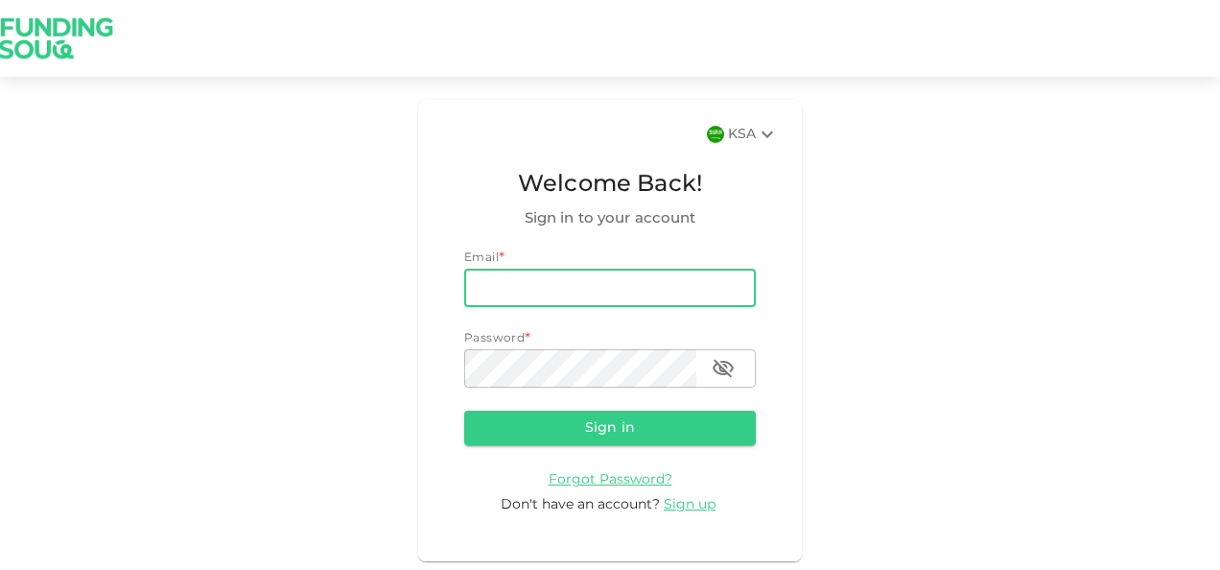
click at [503, 295] on input "email" at bounding box center [610, 288] width 292 height 38
type input "[EMAIL_ADDRESS][DOMAIN_NAME]"
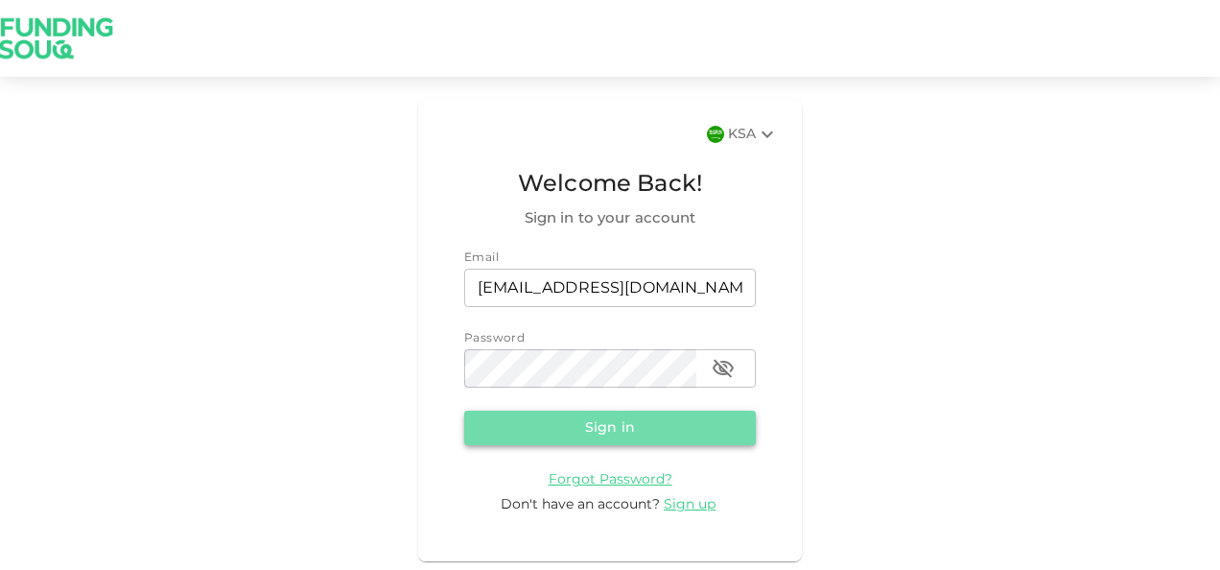
click at [611, 430] on button "Sign in" at bounding box center [610, 428] width 292 height 35
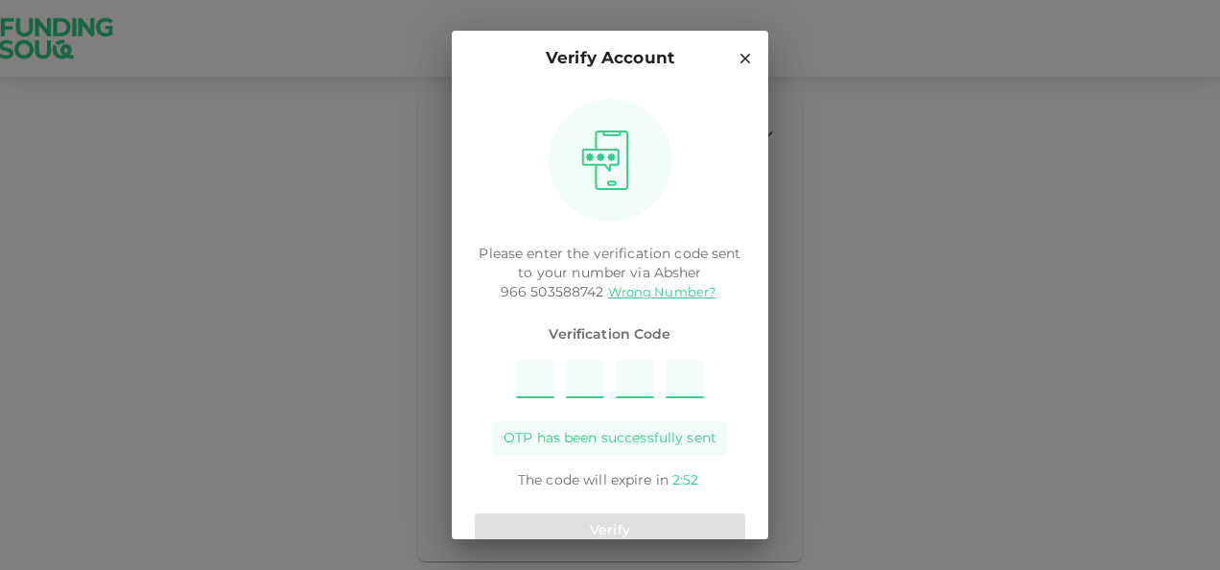
type input "1"
type input "8"
type input "2"
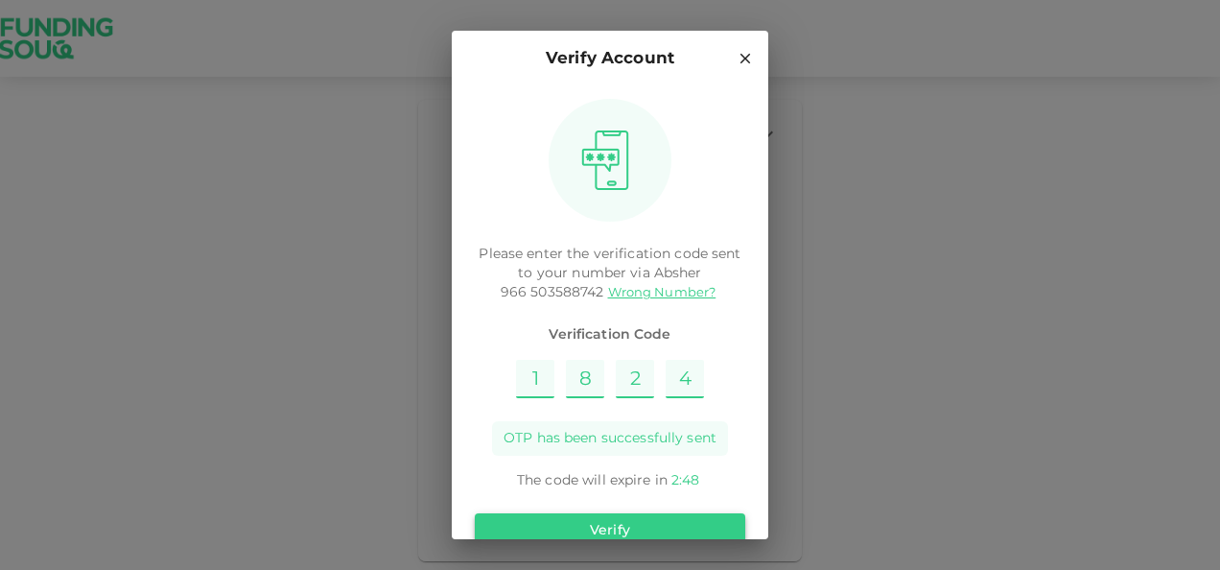
type input "4"
click at [611, 529] on button "Verify" at bounding box center [610, 530] width 270 height 35
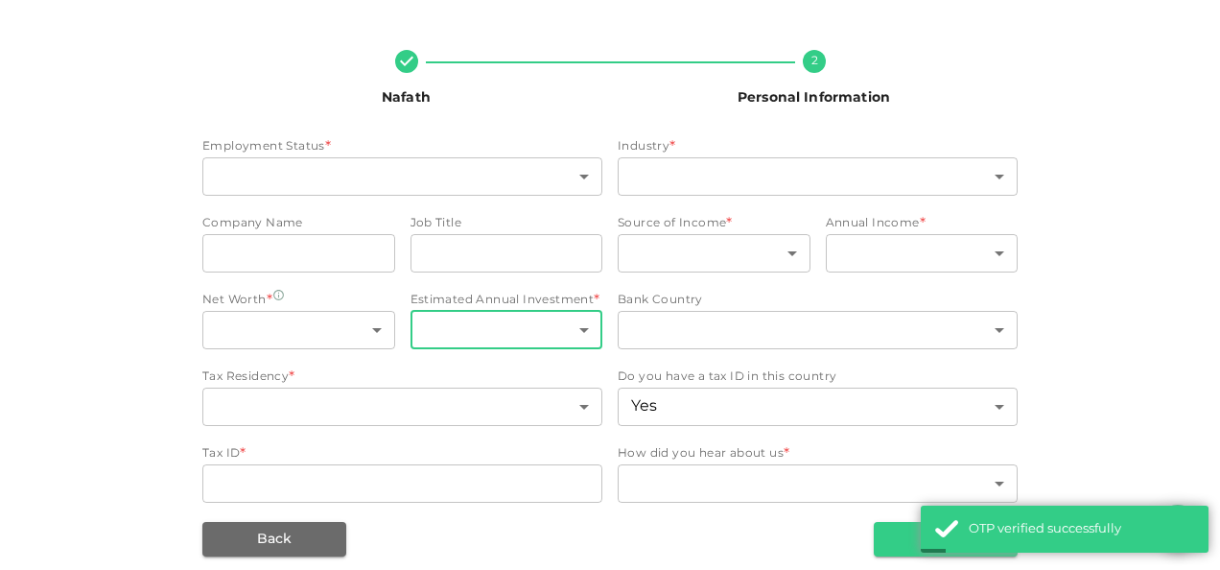
scroll to position [112, 0]
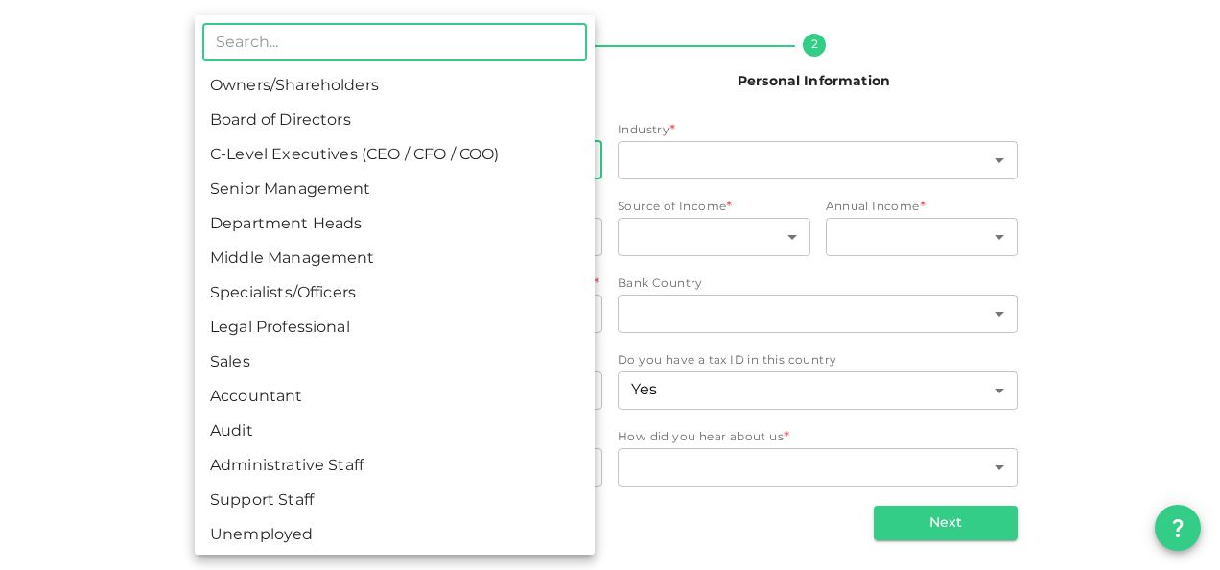
click at [575, 161] on body "KSA MOHAMMAD Nafath 2 Personal Information Employment Status * ​ ​ Industry * ​…" at bounding box center [610, 285] width 1220 height 570
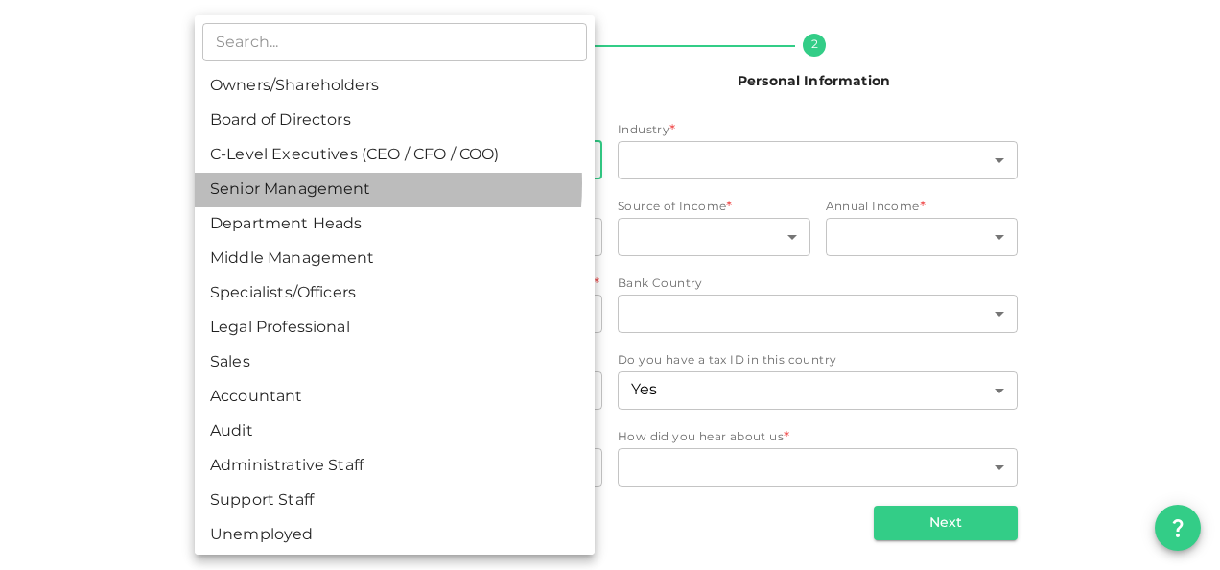
click at [286, 183] on li "Senior Management" at bounding box center [395, 190] width 400 height 35
type input "4"
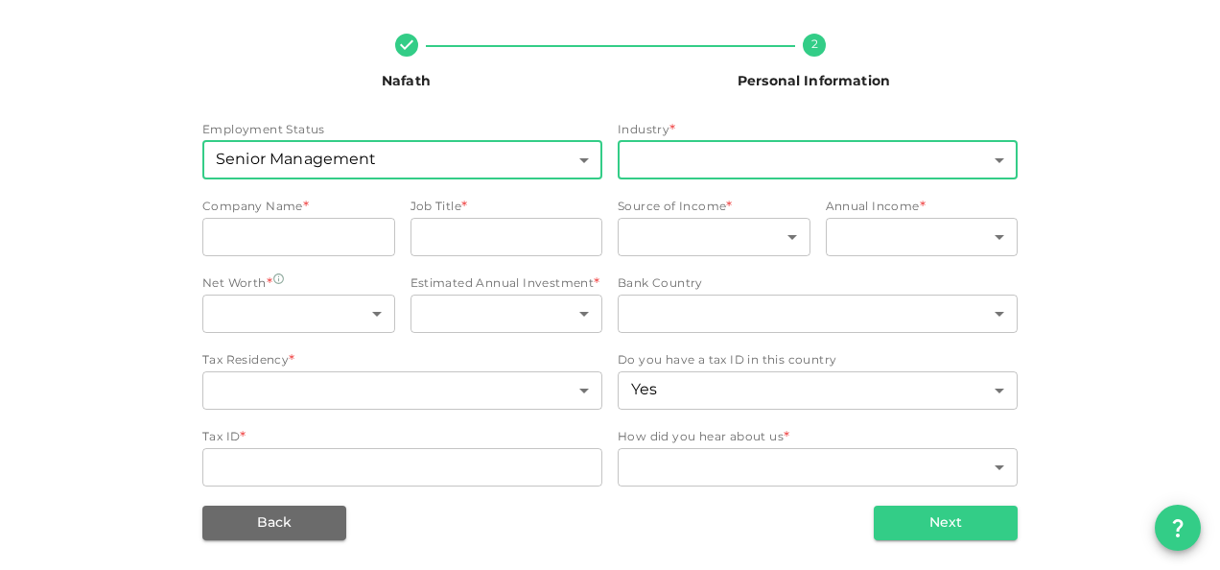
click at [880, 162] on body "KSA MOHAMMAD Nafath 2 Personal Information Employment Status Senior Management …" at bounding box center [610, 285] width 1220 height 570
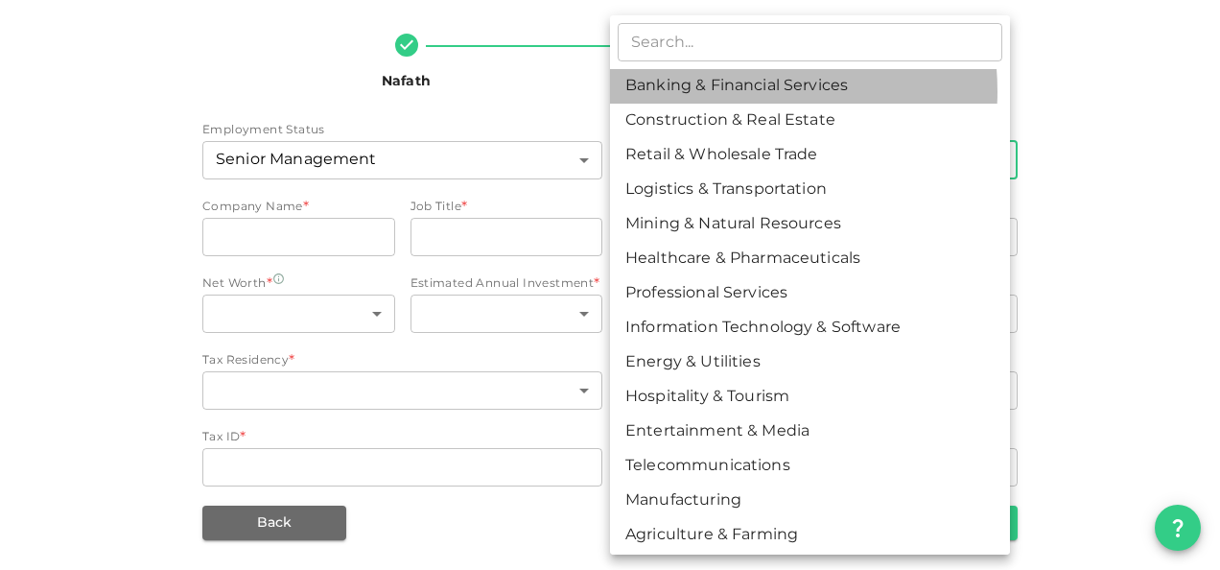
click at [723, 91] on li "Banking & Financial Services" at bounding box center [810, 86] width 400 height 35
type input "1"
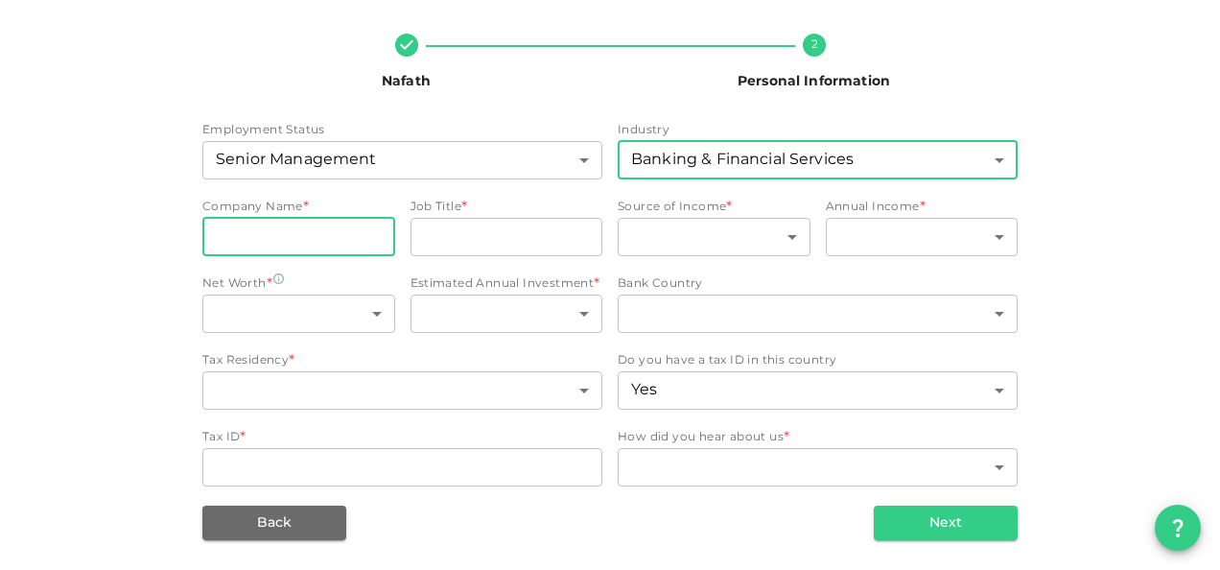
click at [329, 233] on input "companyName" at bounding box center [298, 237] width 193 height 38
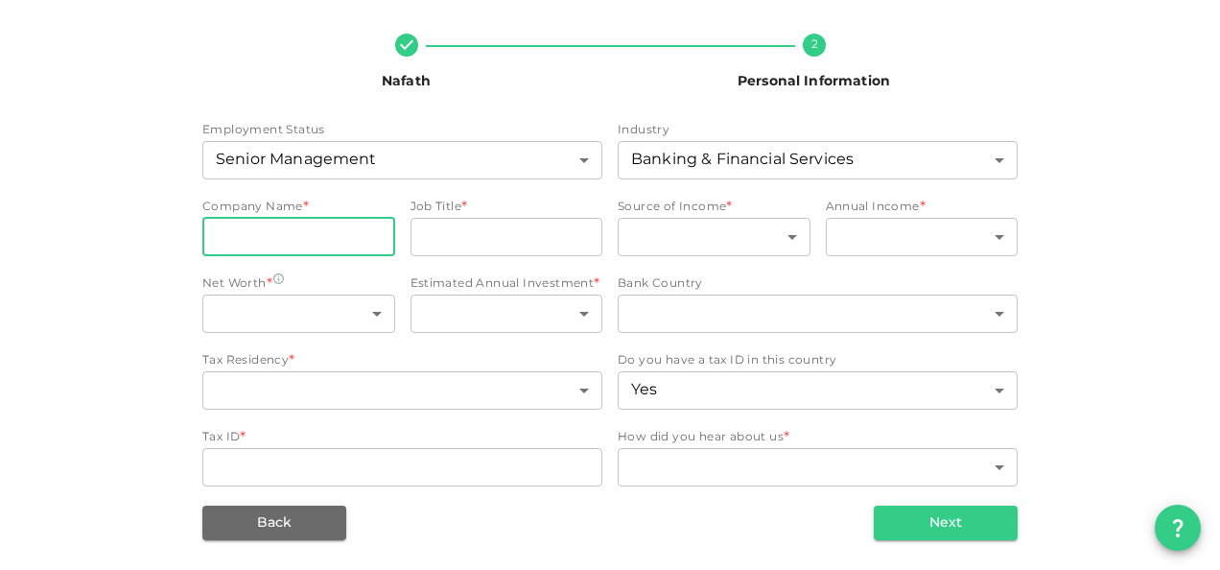
type input "Bank Albilad"
type input "VP Open Banking"
type input "1"
type input "4"
type input "2"
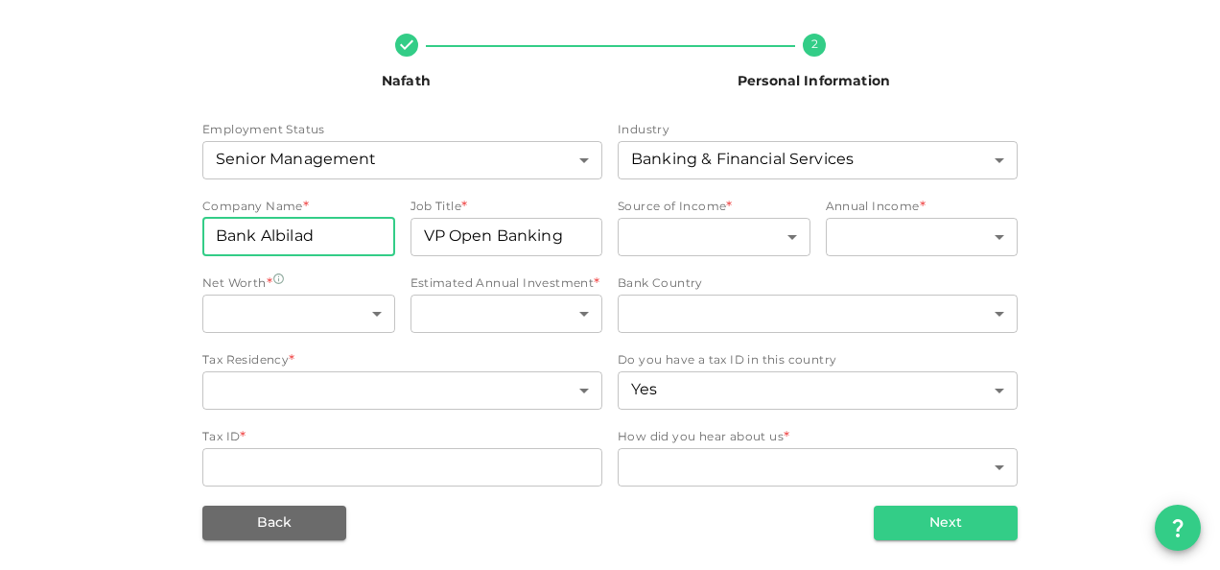
type input "5"
type input "1"
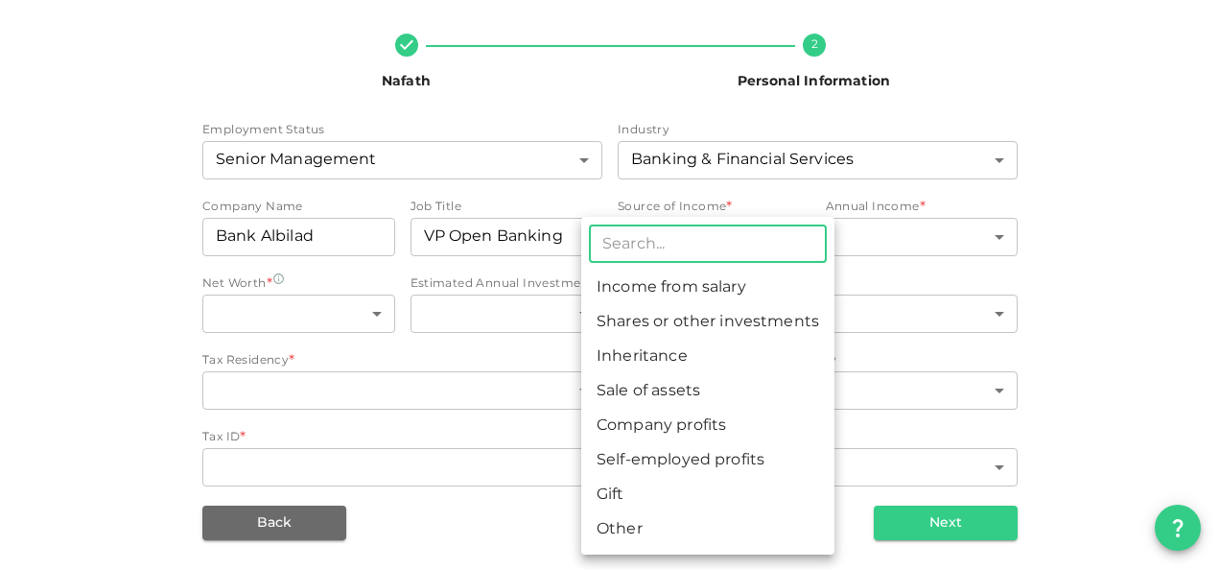
click at [784, 238] on body "KSA MOHAMMAD Nafath 2 Personal Information Employment Status Senior Management …" at bounding box center [610, 285] width 1220 height 570
click at [708, 286] on li "Income from salary" at bounding box center [707, 287] width 253 height 35
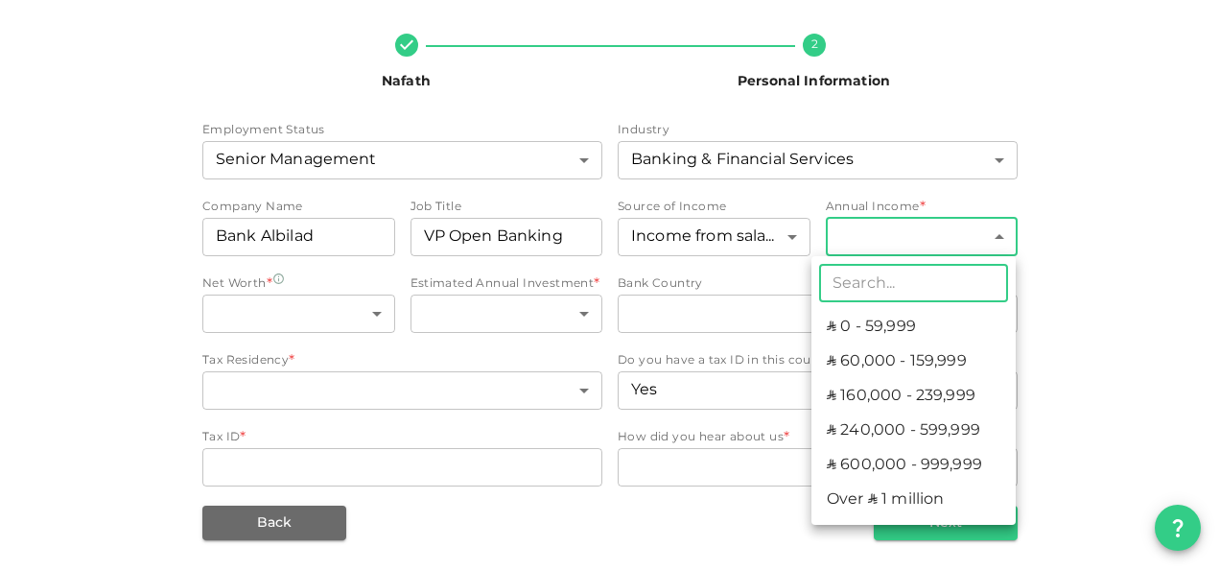
click at [992, 234] on body "KSA MOHAMMAD Nafath 2 Personal Information Employment Status Senior Management …" at bounding box center [610, 285] width 1220 height 570
click at [896, 434] on li "ʢ 240,000 - 599,999" at bounding box center [913, 430] width 204 height 35
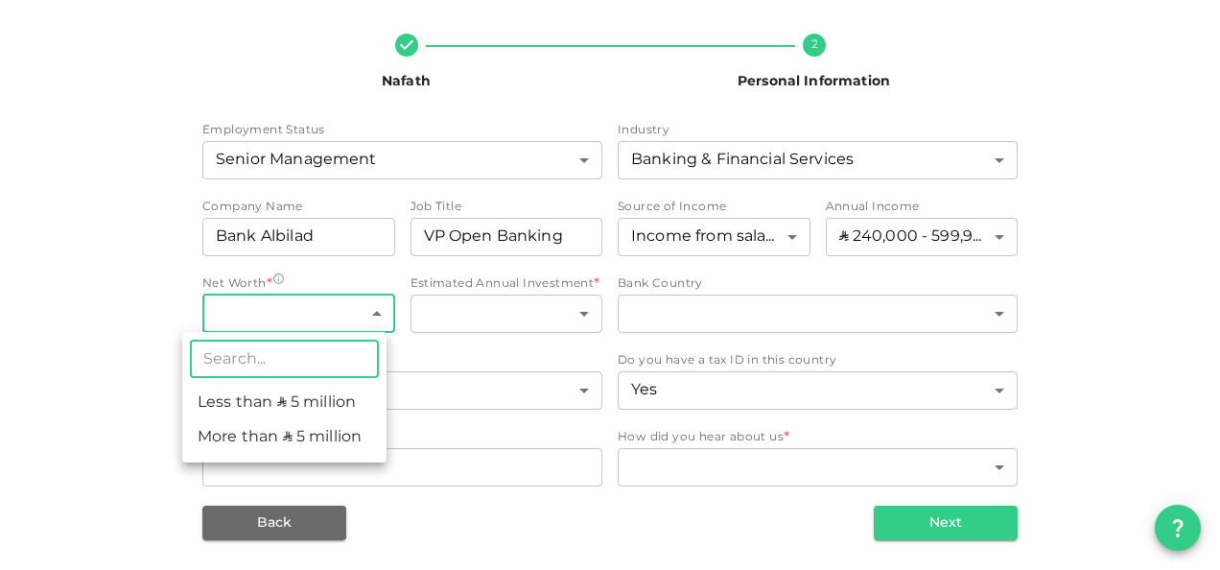
click at [367, 311] on body "KSA MOHAMMAD Nafath 2 Personal Information Employment Status Senior Management …" at bounding box center [610, 285] width 1220 height 570
click at [270, 439] on li "More than ʢ 5 million" at bounding box center [284, 437] width 204 height 35
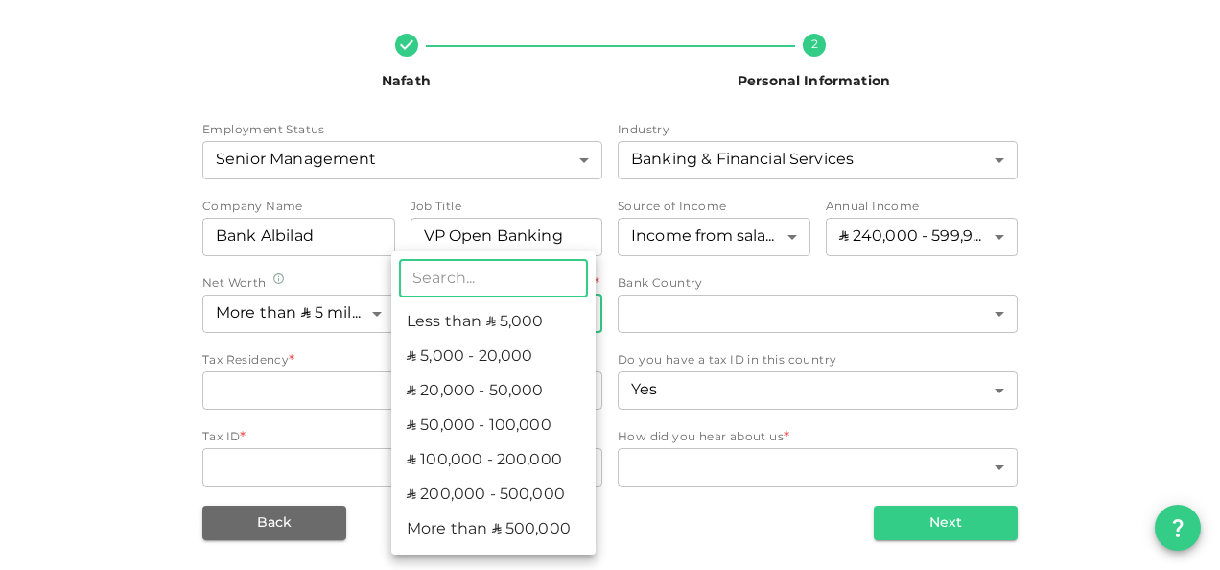
click at [577, 311] on body "KSA MOHAMMAD Nafath 2 Personal Information Employment Status Senior Management …" at bounding box center [610, 285] width 1220 height 570
click at [471, 462] on li "ʢ 100,000 - 200,000" at bounding box center [493, 460] width 204 height 35
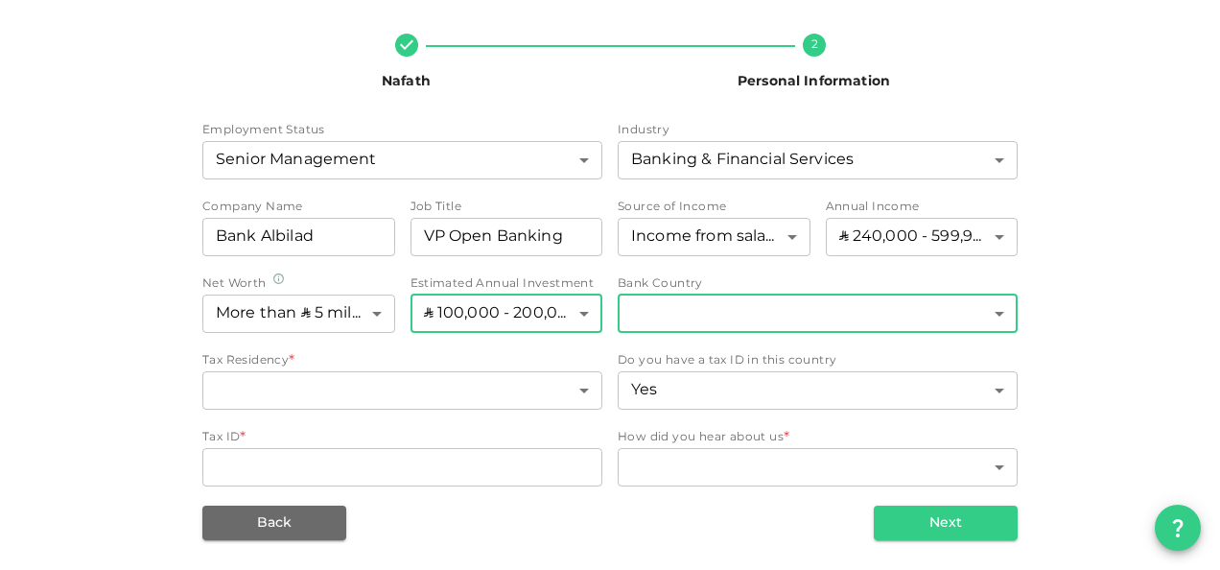
click at [998, 313] on body "KSA MOHAMMAD Nafath 2 Personal Information Employment Status Senior Management …" at bounding box center [610, 285] width 1220 height 570
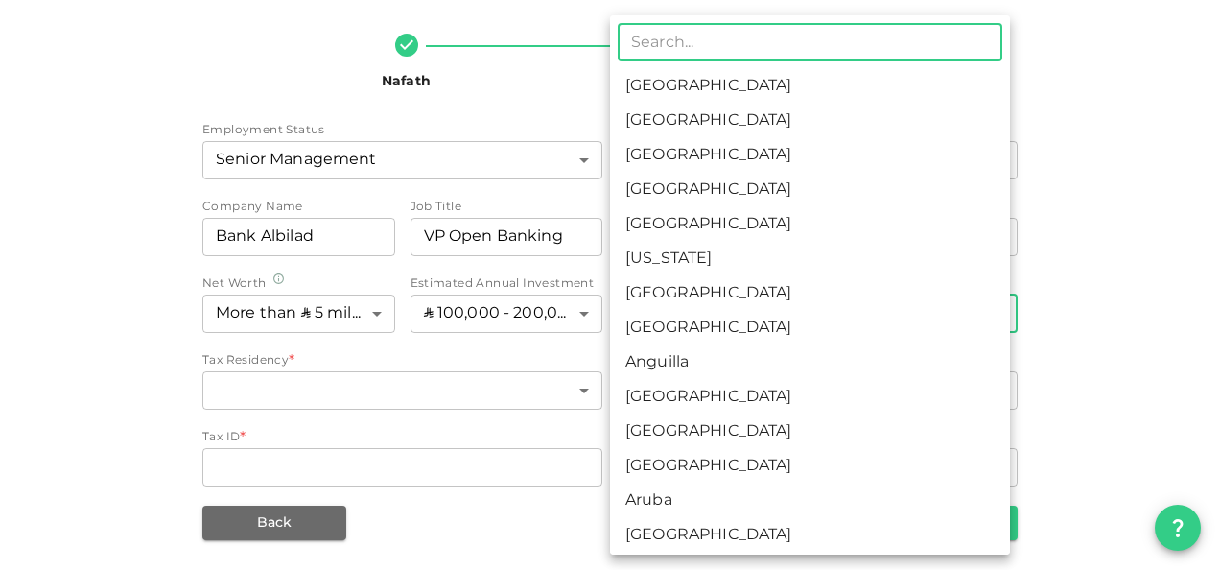
click at [701, 90] on li "Saudi Arabia" at bounding box center [810, 86] width 400 height 35
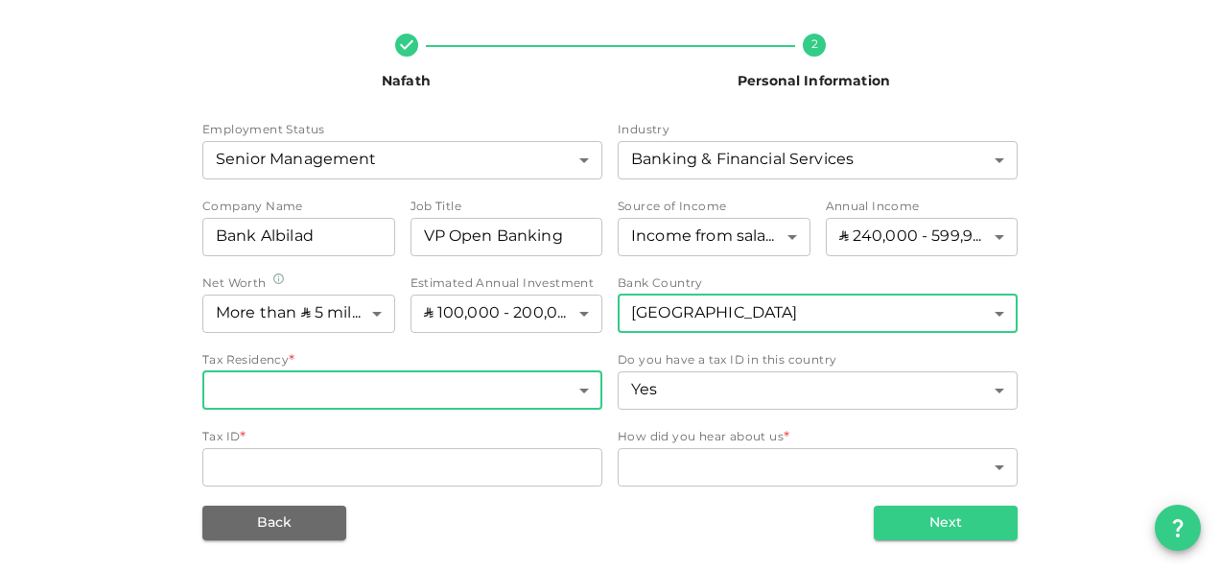
click at [577, 391] on body "KSA MOHAMMAD Nafath 2 Personal Information Employment Status Senior Management …" at bounding box center [610, 285] width 1220 height 570
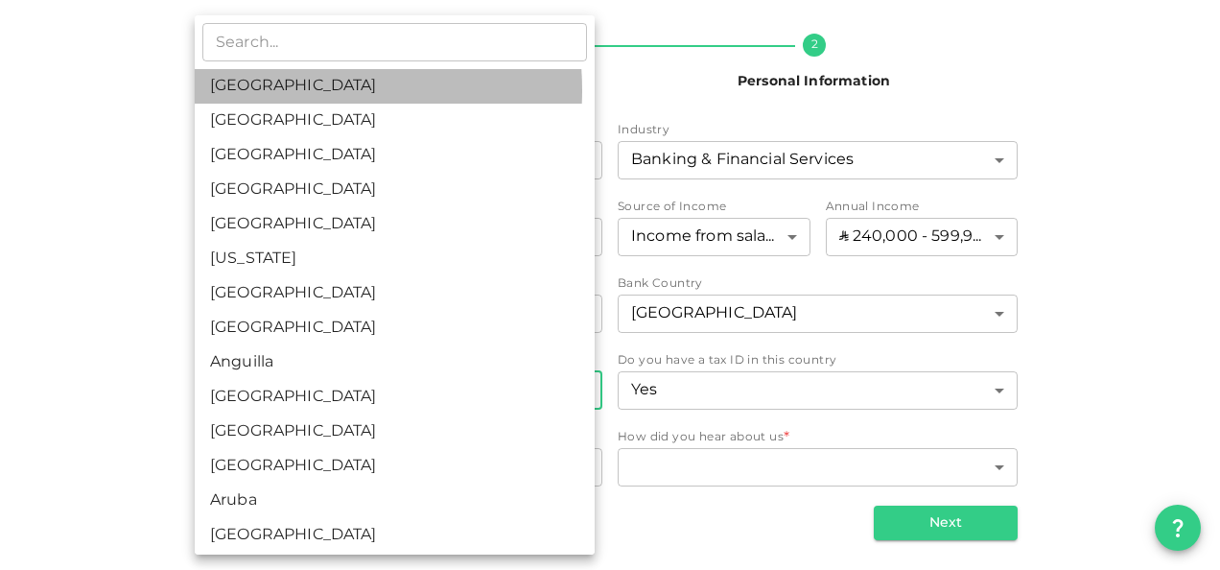
click at [278, 90] on li "Saudi Arabia" at bounding box center [395, 86] width 400 height 35
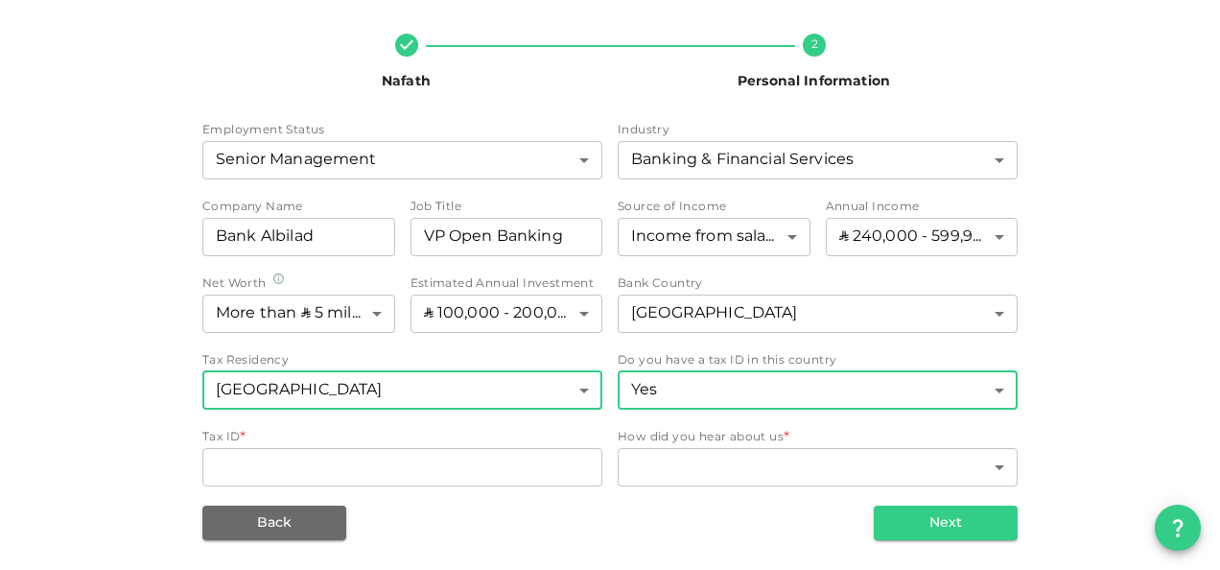
click at [1001, 395] on body "KSA MOHAMMAD Nafath 2 Personal Information Employment Status Senior Management …" at bounding box center [610, 285] width 1220 height 570
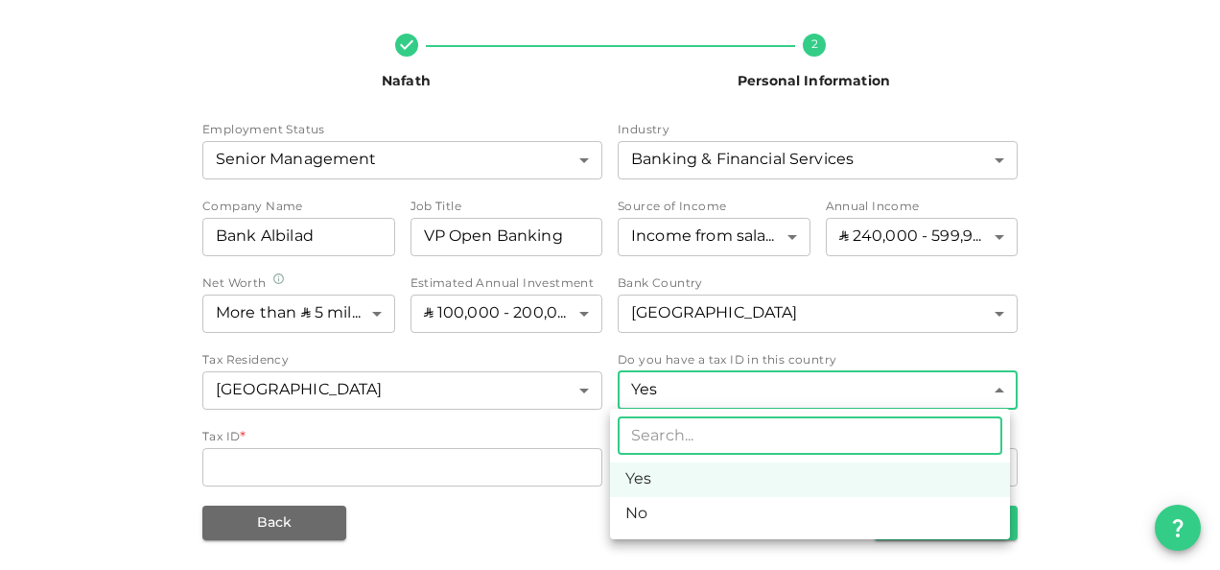
click at [640, 510] on li "No" at bounding box center [810, 514] width 400 height 35
type input "false"
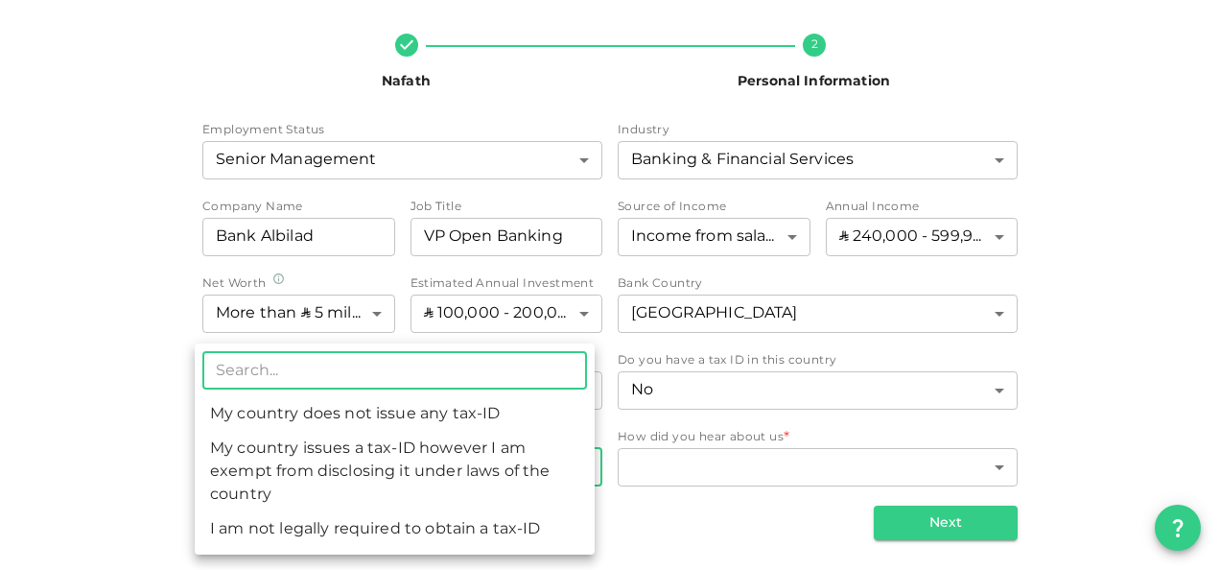
click at [576, 462] on body "KSA MOHAMMAD Nafath 2 Personal Information Employment Status Senior Management …" at bounding box center [610, 285] width 1220 height 570
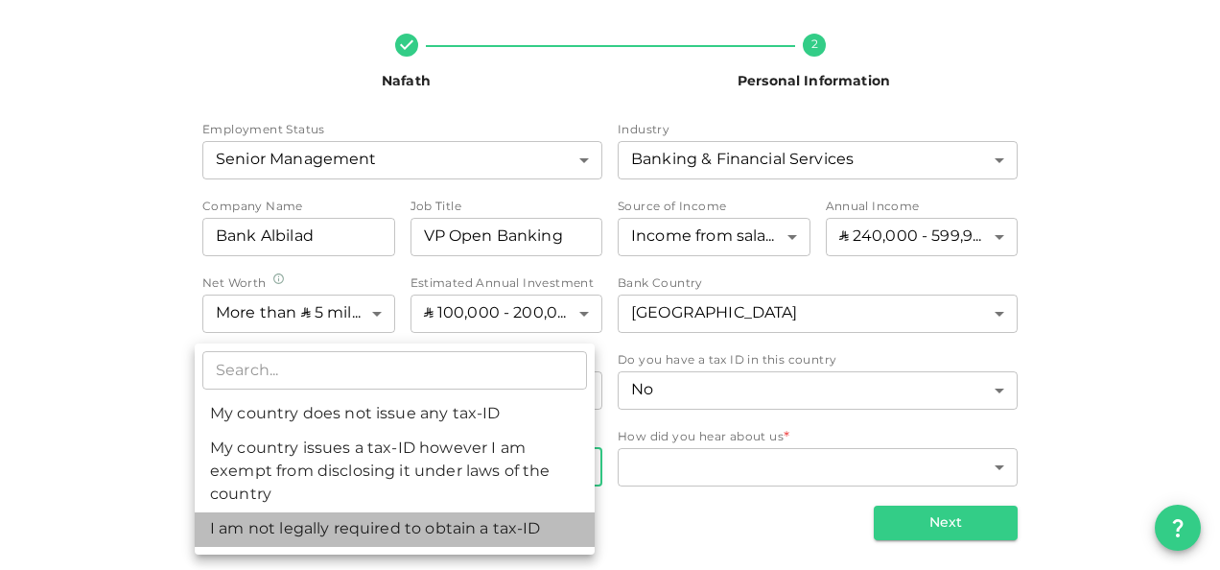
click at [321, 526] on li "I am not legally required to obtain a tax-ID" at bounding box center [395, 529] width 400 height 35
type input "3"
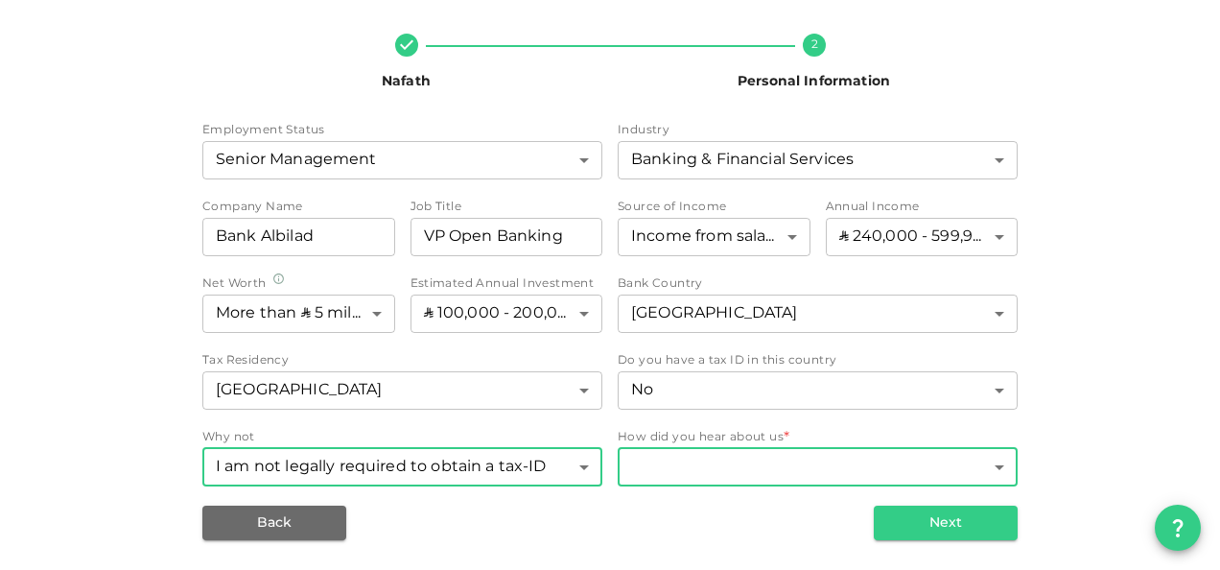
click at [806, 462] on body "KSA MOHAMMAD Nafath 2 Personal Information Employment Status Senior Management …" at bounding box center [610, 285] width 1220 height 570
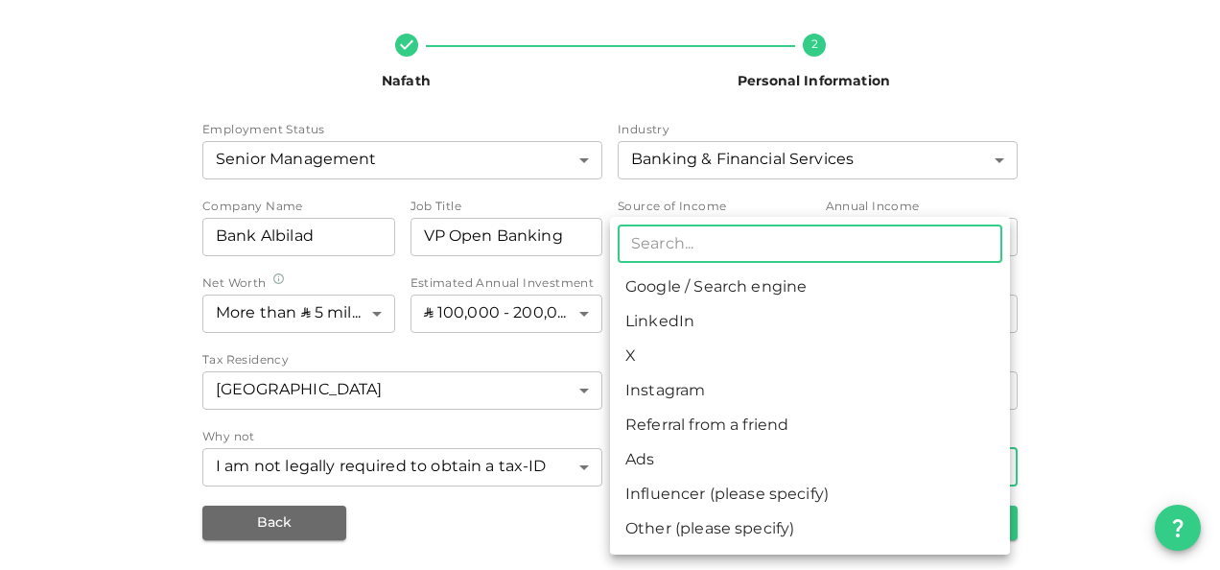
click at [692, 284] on li "Google / Search engine" at bounding box center [810, 287] width 400 height 35
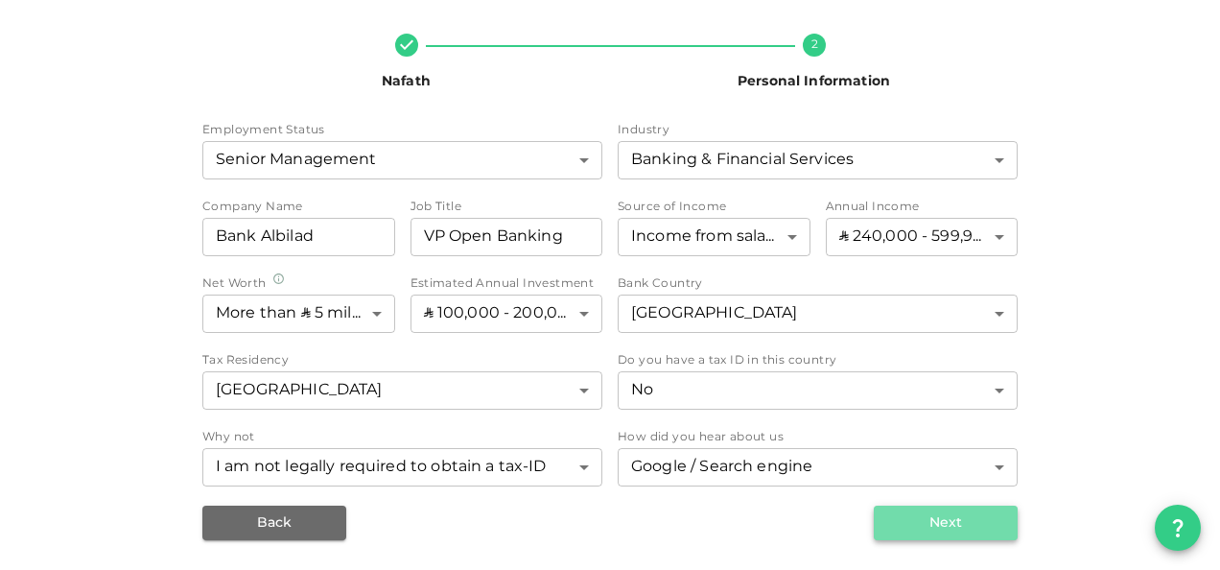
click at [929, 519] on button "Next" at bounding box center [946, 522] width 144 height 35
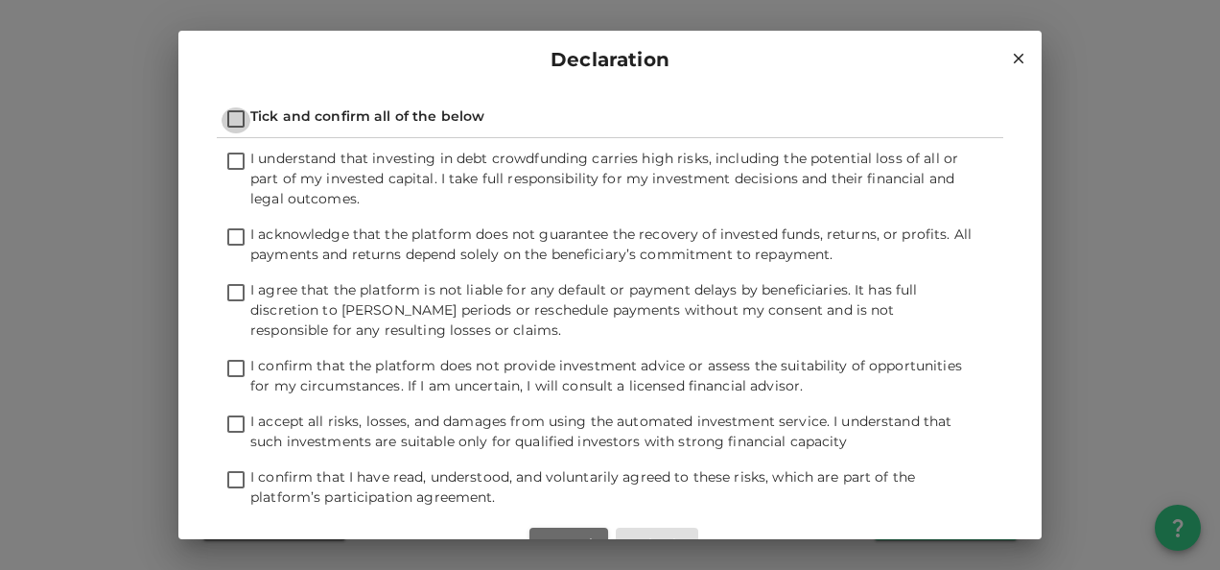
click at [232, 119] on input "Tick and confirm all of the below" at bounding box center [236, 120] width 29 height 26
checkbox input "true"
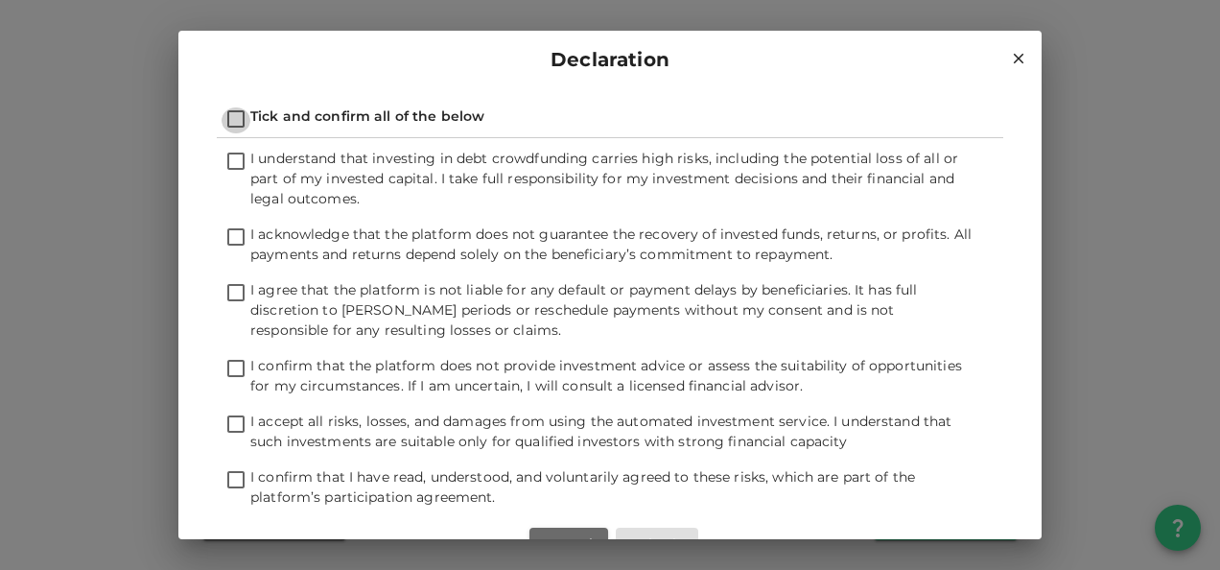
checkbox input "true"
click at [957, 474] on span "I confirm that I have read, understood, and voluntarily agreed to these risks, …" at bounding box center [611, 488] width 722 height 40
click at [250, 474] on input "I confirm that I have read, understood, and voluntarily agreed to these risks, …" at bounding box center [236, 481] width 29 height 26
checkbox input "false"
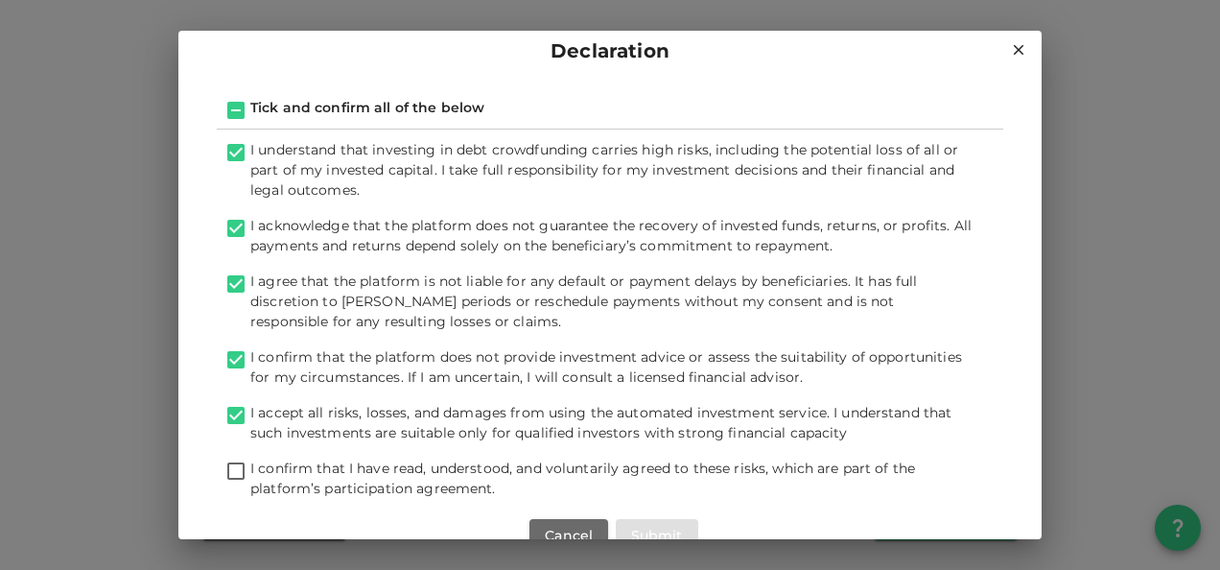
scroll to position [11, 0]
click at [1150, 252] on div "Declaration Tick and confirm all of the below I understand that investing in de…" at bounding box center [610, 285] width 1220 height 570
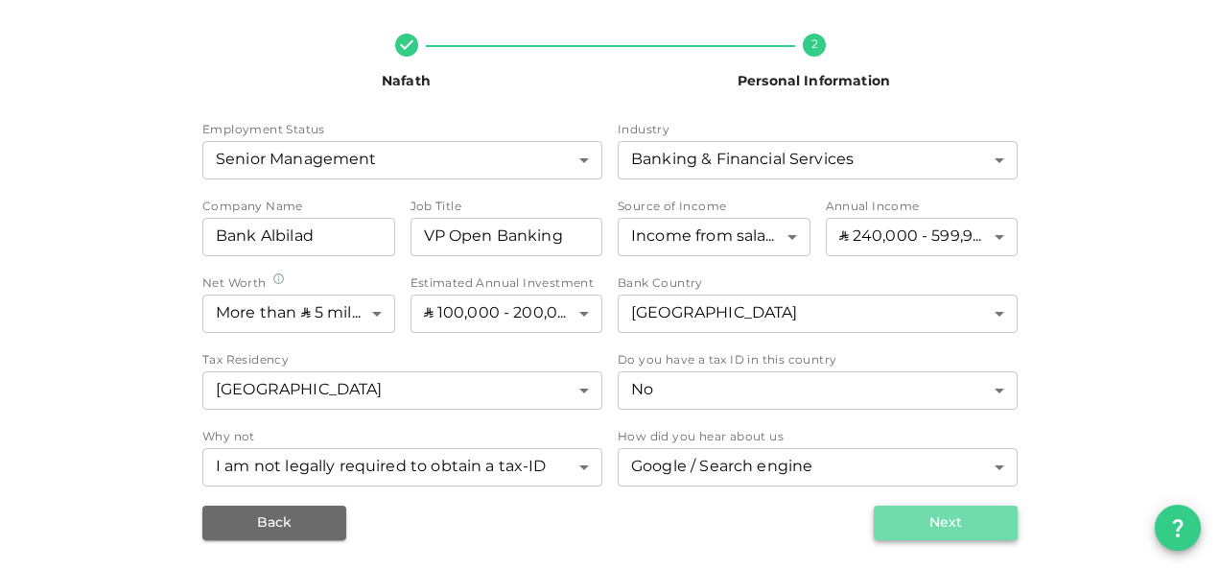
click at [950, 518] on button "Next" at bounding box center [946, 522] width 144 height 35
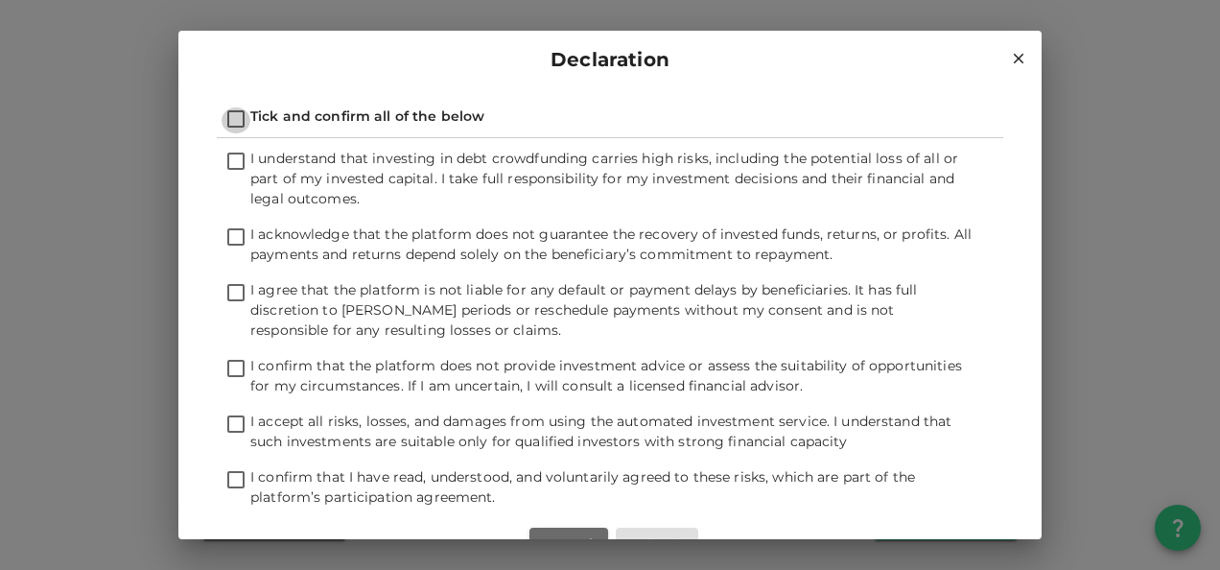
click at [234, 111] on input "Tick and confirm all of the below" at bounding box center [236, 120] width 29 height 26
checkbox input "true"
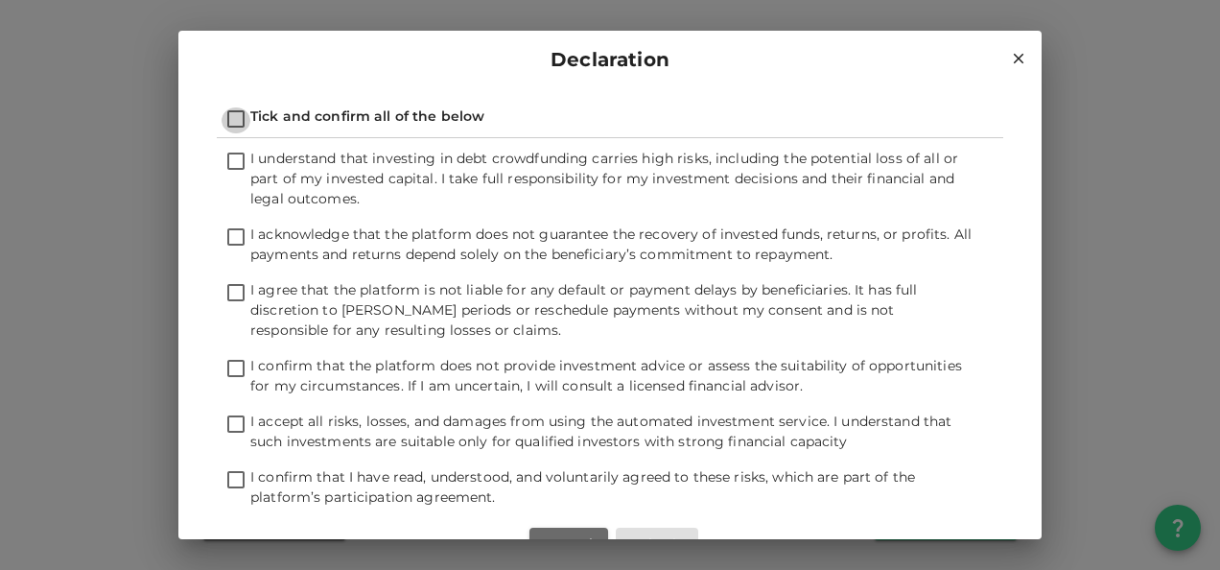
checkbox input "true"
click at [667, 533] on button "Submit" at bounding box center [657, 545] width 82 height 35
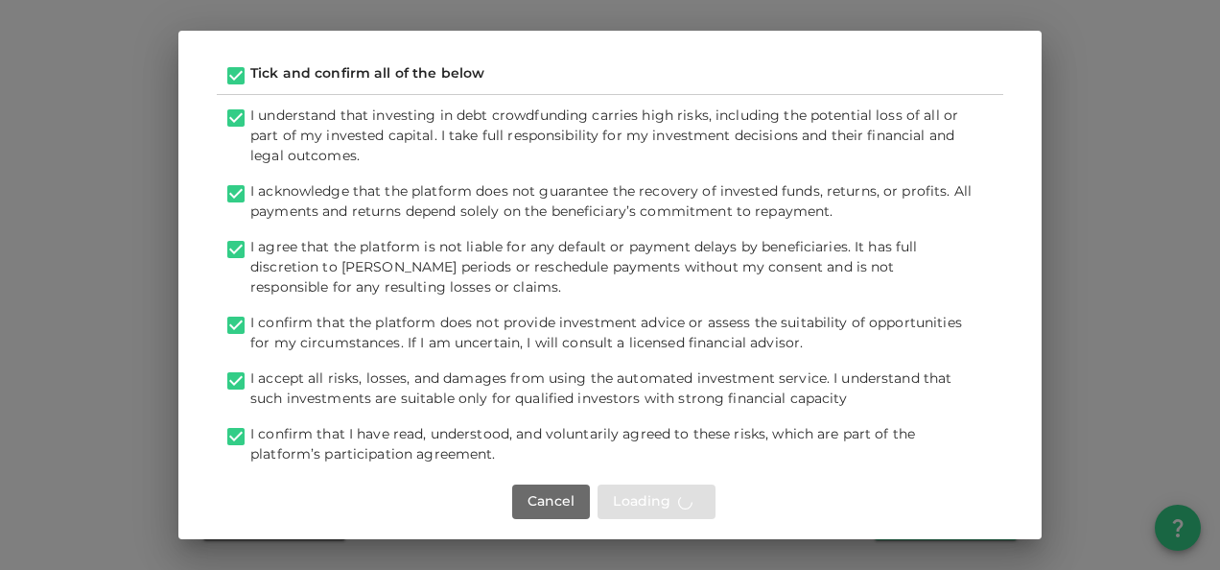
scroll to position [65, 0]
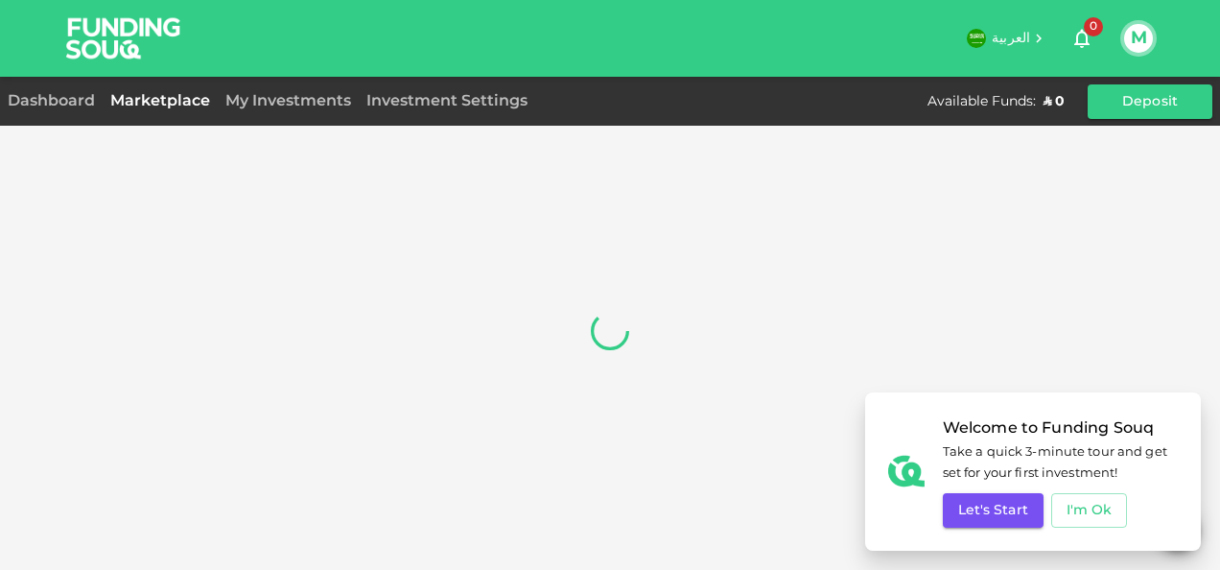
scroll to position [112, 0]
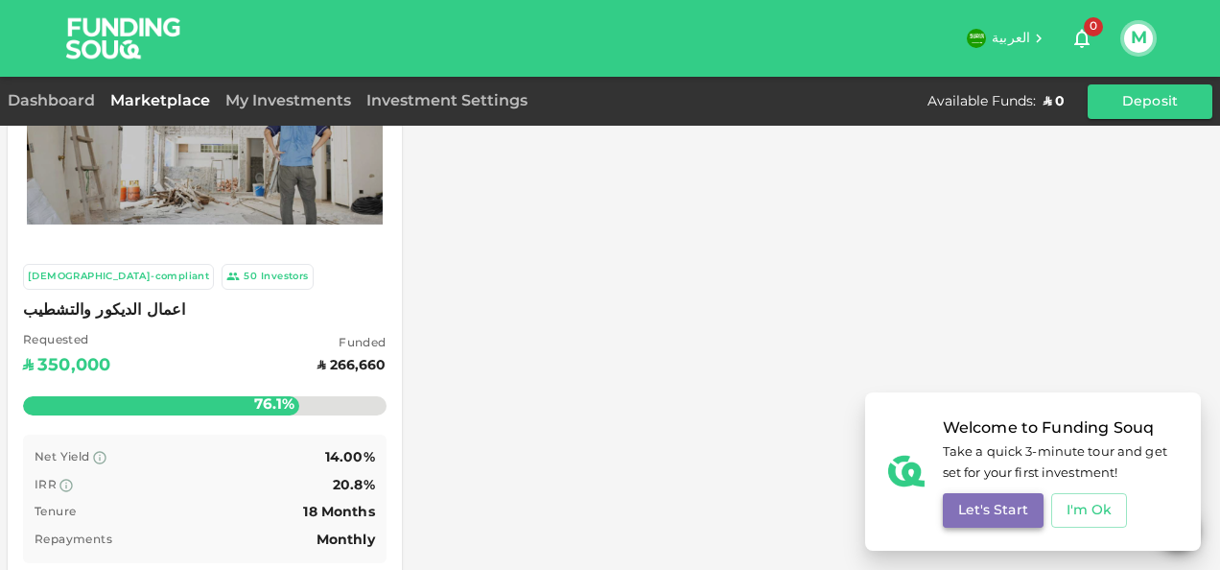
click at [994, 508] on button "Let's Start" at bounding box center [993, 510] width 101 height 35
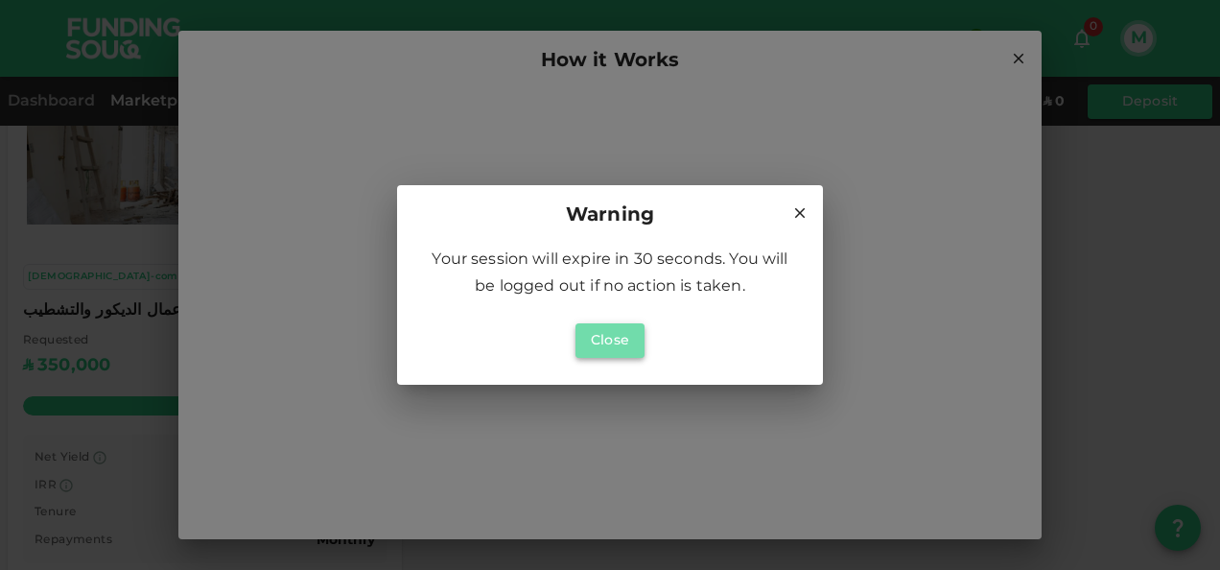
click at [609, 339] on button "Close" at bounding box center [609, 340] width 69 height 35
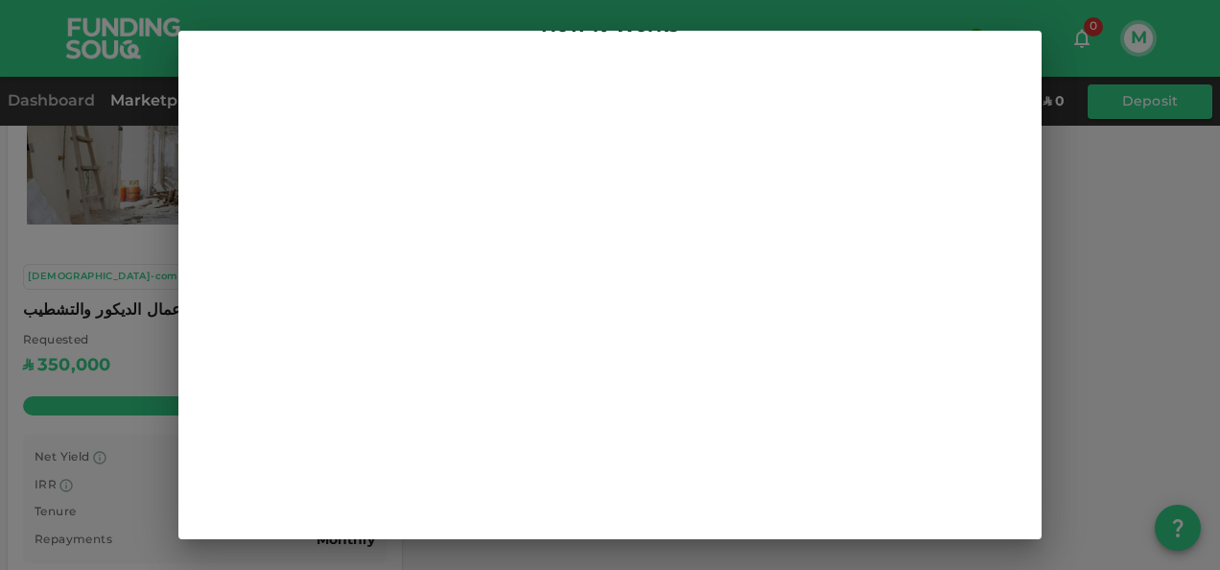
scroll to position [52, 0]
click at [1125, 227] on div "How it Works" at bounding box center [610, 285] width 1220 height 570
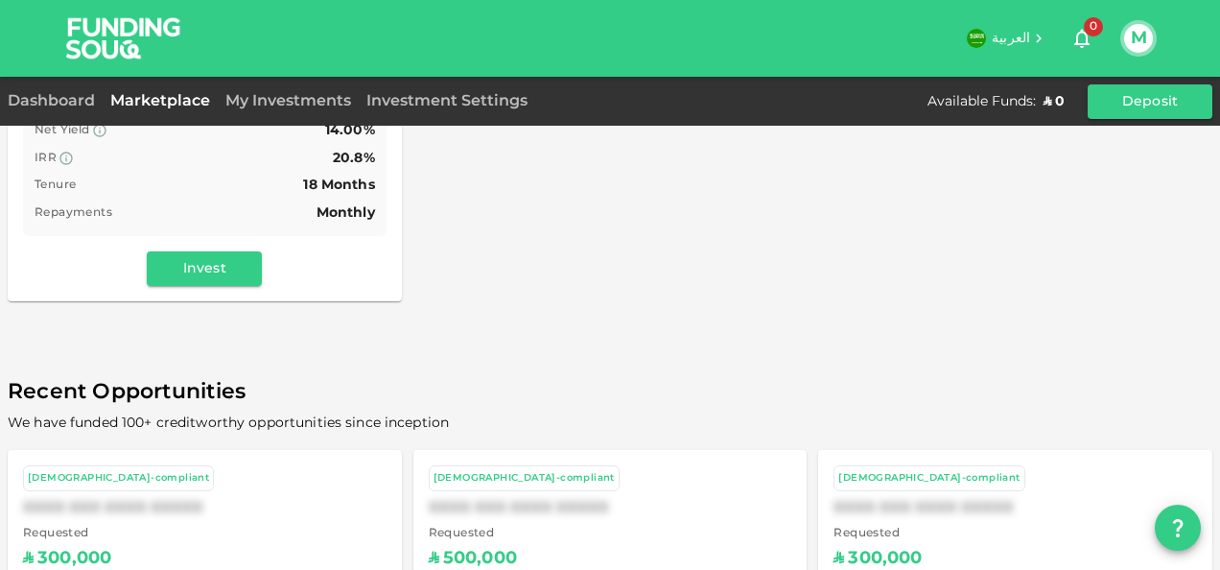
scroll to position [416, 0]
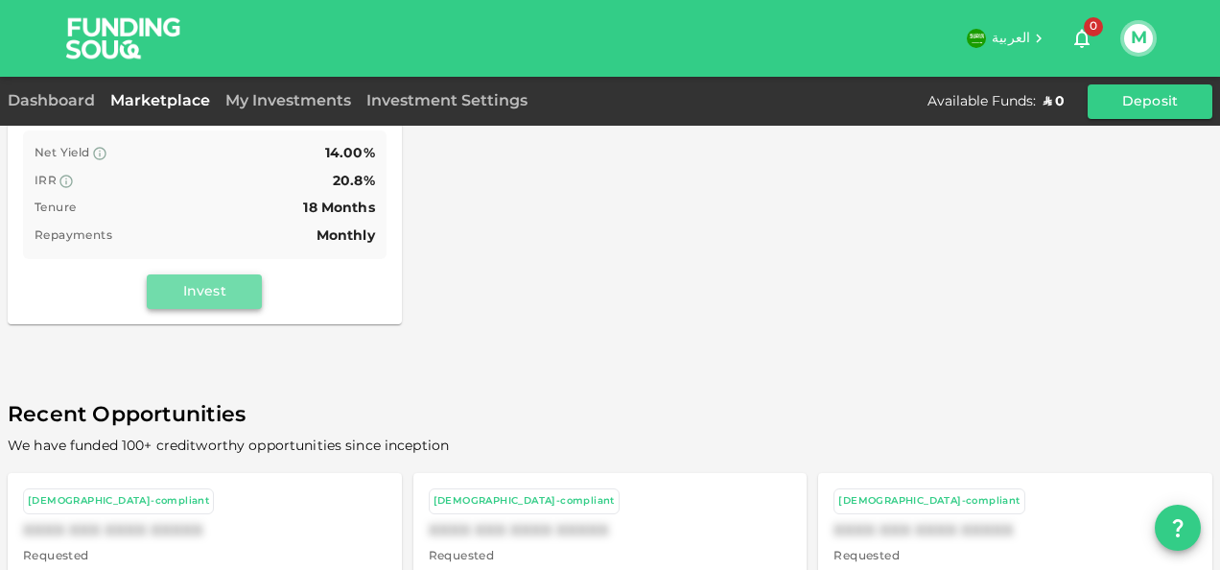
click at [211, 290] on button "Invest" at bounding box center [204, 291] width 115 height 35
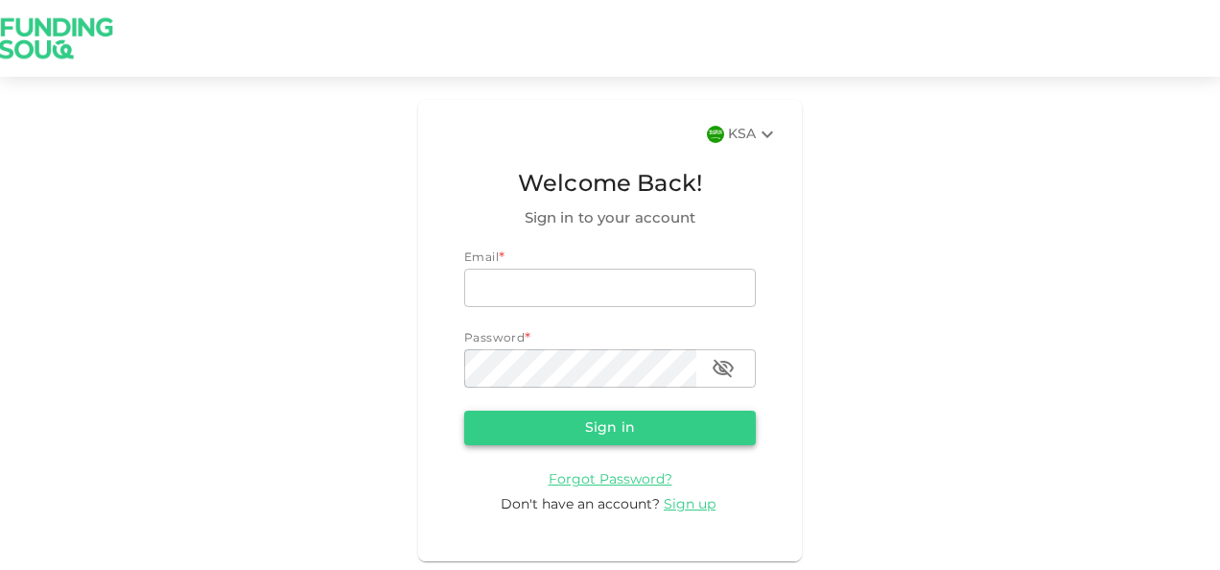
type input "[EMAIL_ADDRESS][DOMAIN_NAME]"
click at [618, 434] on button "Sign in" at bounding box center [610, 428] width 292 height 35
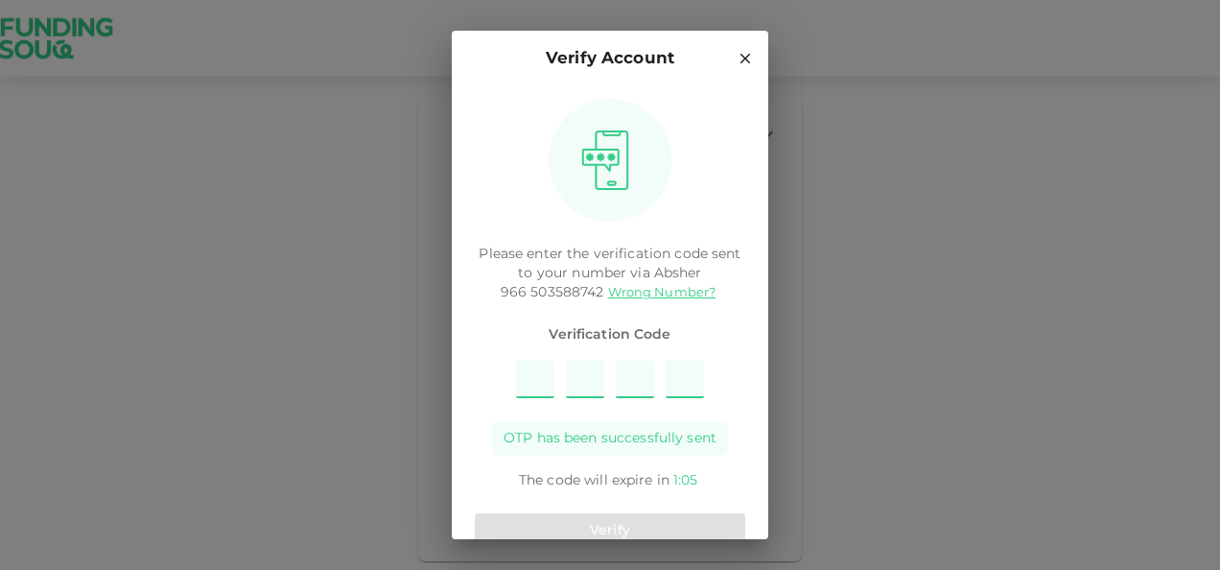
click at [737, 61] on icon at bounding box center [745, 58] width 17 height 17
